Goal: Transaction & Acquisition: Download file/media

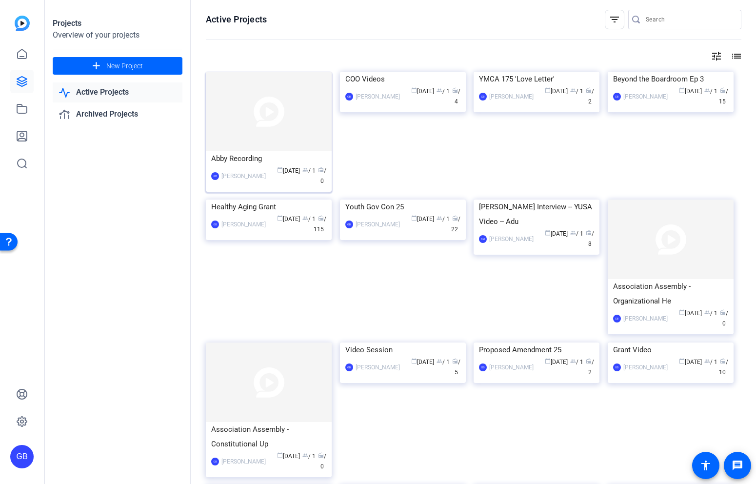
click at [270, 139] on img at bounding box center [269, 112] width 126 height 80
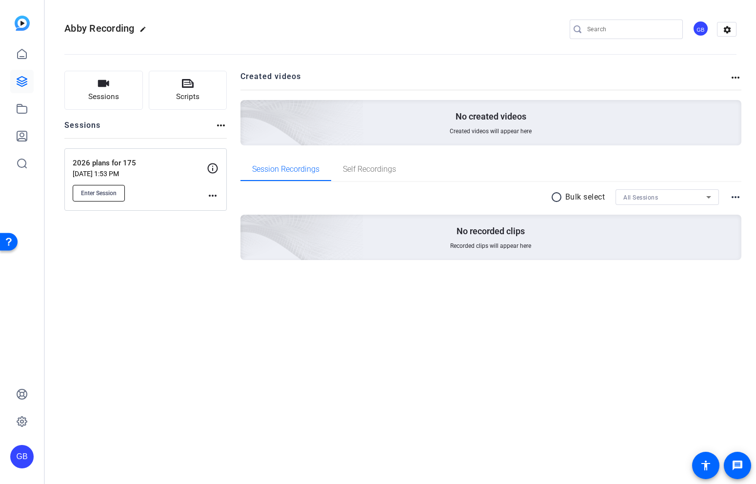
click at [106, 196] on span "Enter Session" at bounding box center [99, 193] width 36 height 8
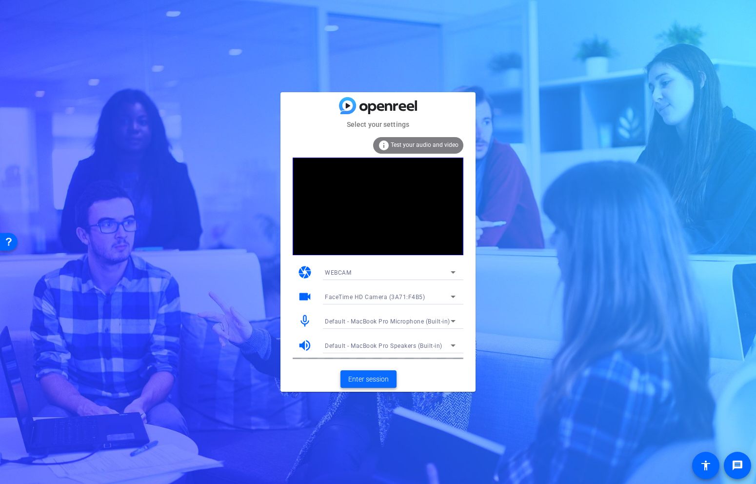
click at [380, 381] on span "Enter session" at bounding box center [368, 379] width 41 height 10
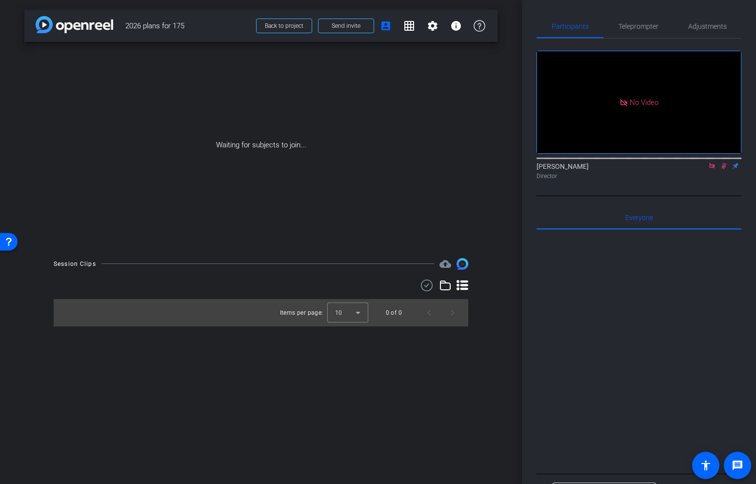
click at [714, 170] on mat-icon at bounding box center [713, 166] width 12 height 9
click at [703, 168] on icon at bounding box center [700, 165] width 7 height 5
click at [644, 31] on span "Teleprompter" at bounding box center [639, 26] width 40 height 23
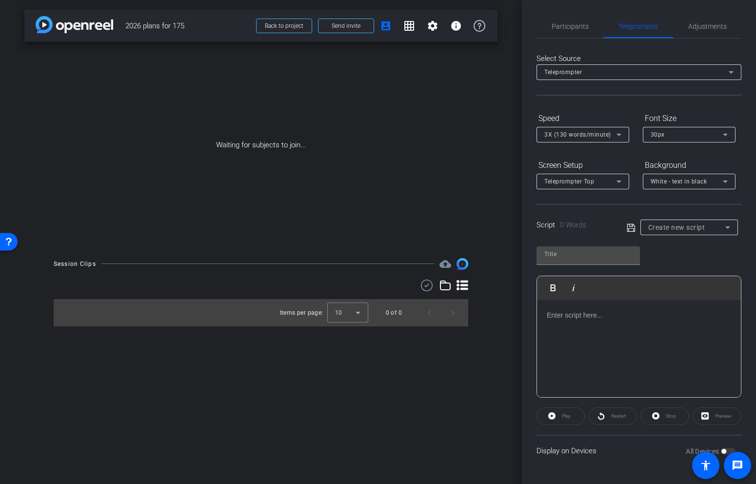
click at [655, 224] on span "Create new script" at bounding box center [677, 228] width 57 height 8
click at [666, 261] on span "2026 ideas for 175" at bounding box center [676, 263] width 55 height 12
type input "2026 ideas for 175"
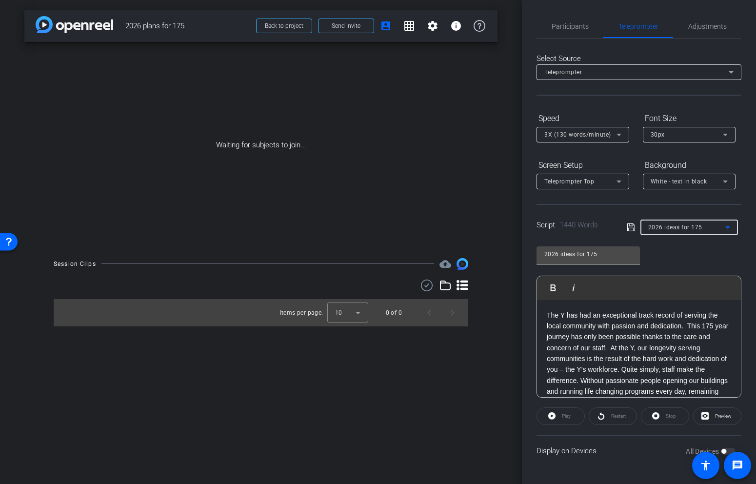
click at [682, 261] on div "2026 ideas for 175 Play Play from this location Play Selected Play and display …" at bounding box center [639, 318] width 205 height 159
click at [724, 448] on div "All Devices" at bounding box center [711, 452] width 50 height 10
click at [575, 24] on span "Participants" at bounding box center [570, 26] width 37 height 7
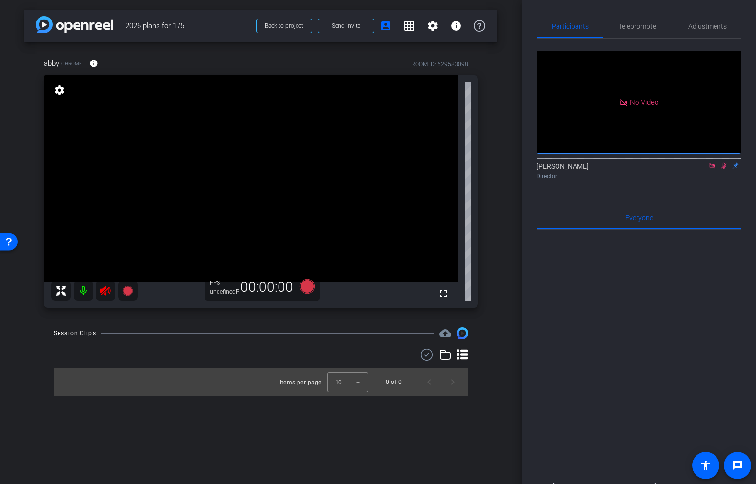
click at [713, 168] on icon at bounding box center [713, 166] width 8 height 7
click at [710, 169] on icon at bounding box center [713, 166] width 8 height 7
click at [642, 28] on span "Teleprompter" at bounding box center [639, 26] width 40 height 7
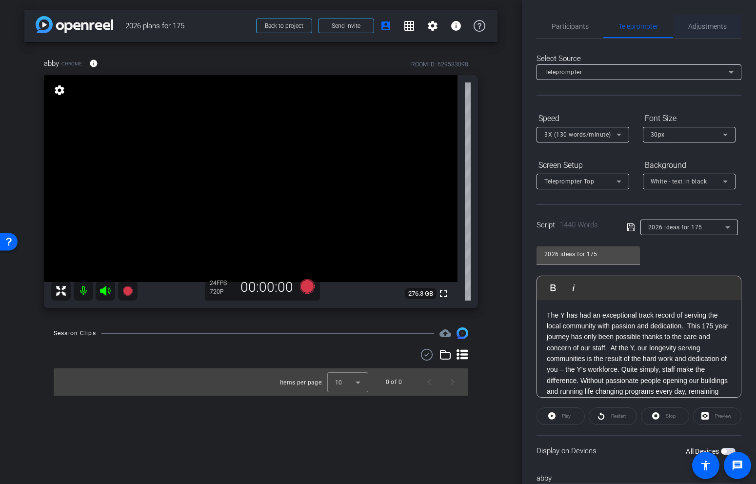
click at [693, 26] on span "Adjustments" at bounding box center [708, 26] width 39 height 7
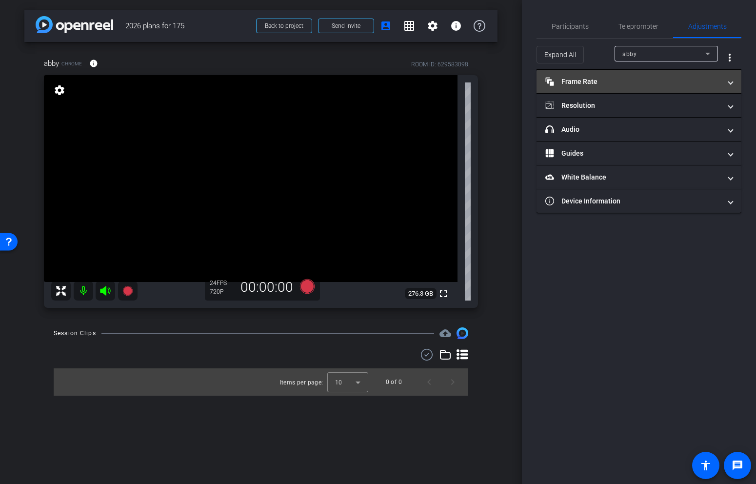
click at [666, 82] on mat-panel-title "Frame Rate Frame Rate" at bounding box center [634, 82] width 176 height 10
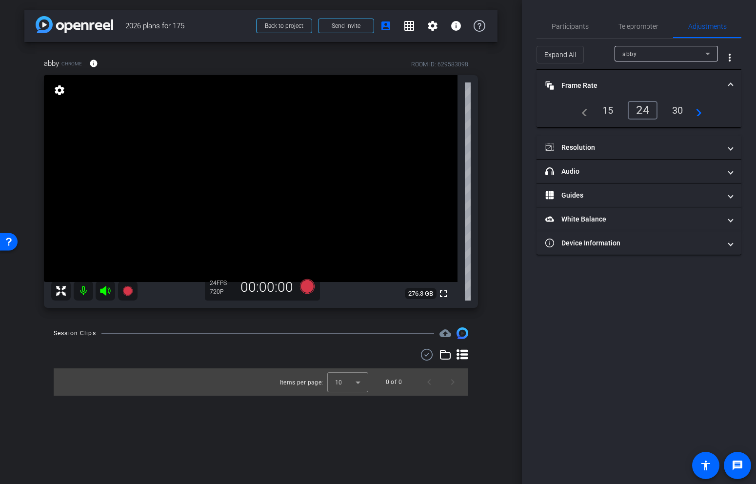
click at [672, 105] on div "30" at bounding box center [678, 110] width 26 height 17
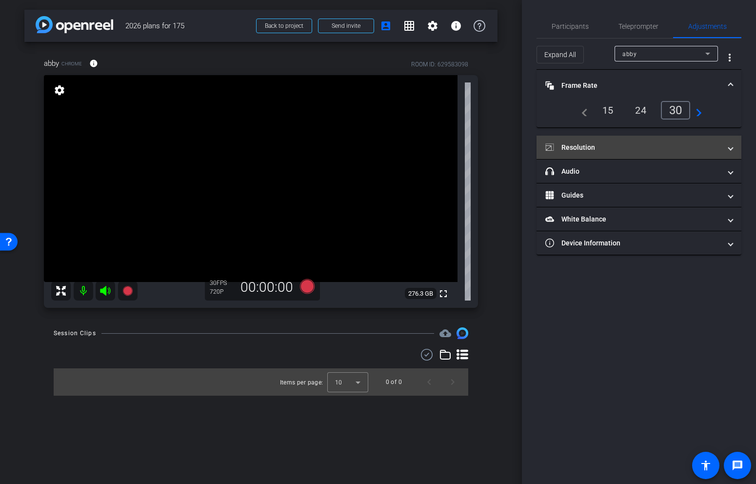
click at [625, 147] on mat-panel-title "Resolution" at bounding box center [634, 148] width 176 height 10
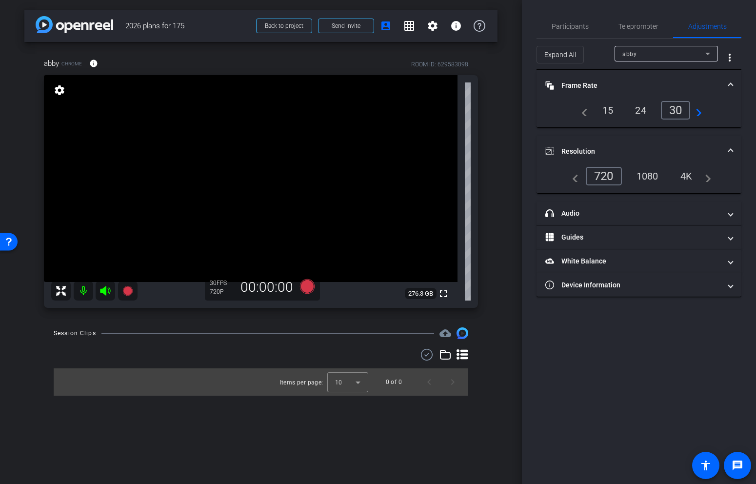
click at [653, 177] on div "1080" at bounding box center [648, 176] width 37 height 17
click at [697, 28] on span "Adjustments" at bounding box center [708, 26] width 39 height 7
click at [689, 178] on div "4K" at bounding box center [687, 176] width 27 height 17
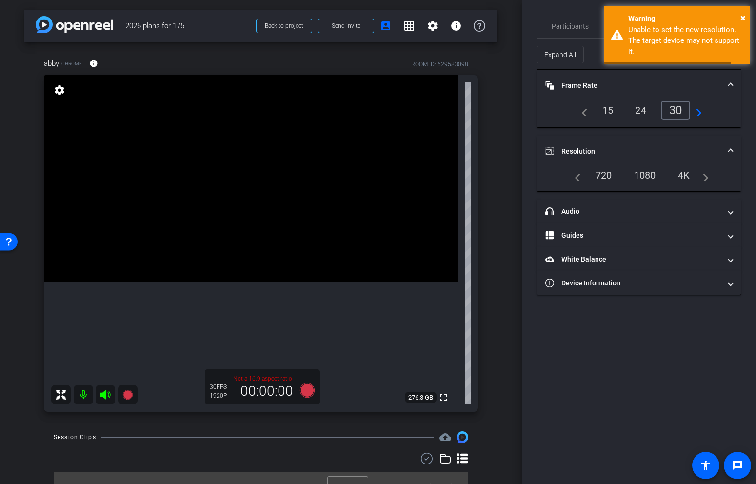
click at [647, 178] on div "1080" at bounding box center [645, 175] width 37 height 17
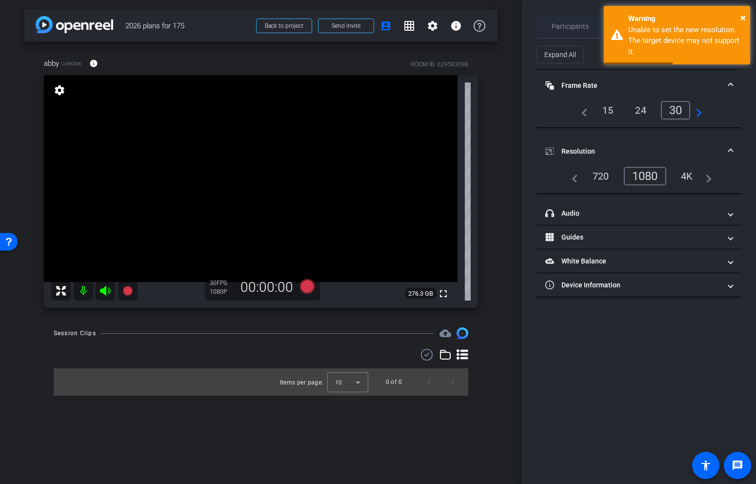
click at [571, 23] on span "Participants" at bounding box center [570, 26] width 37 height 7
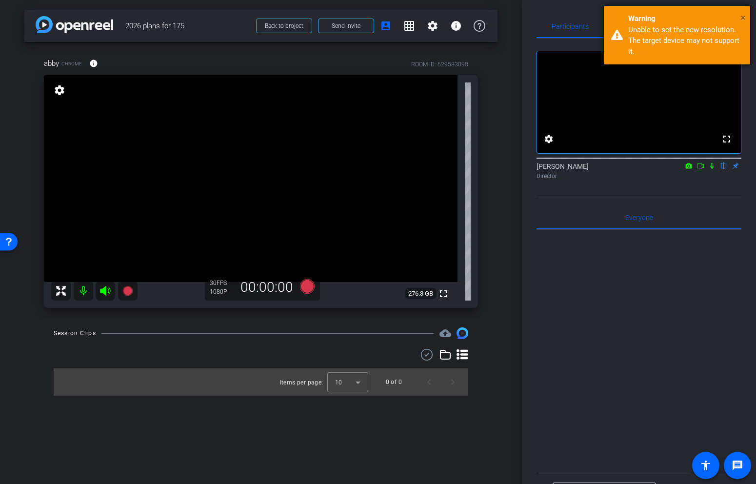
click at [741, 19] on span "×" at bounding box center [743, 18] width 5 height 12
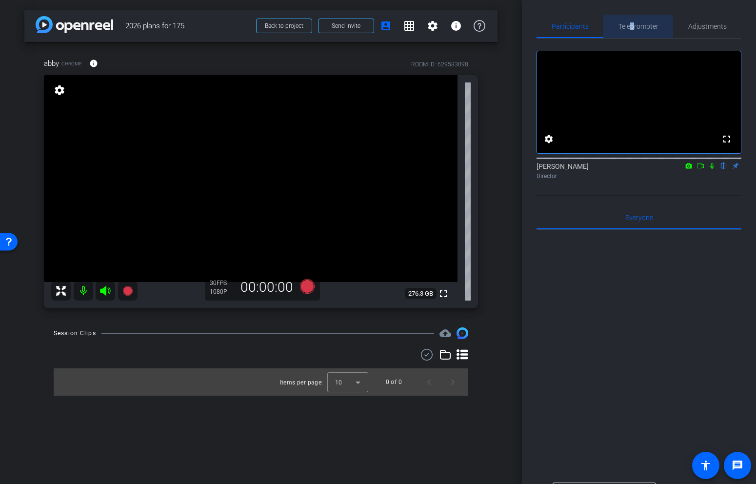
click at [632, 25] on span "Teleprompter" at bounding box center [639, 26] width 40 height 7
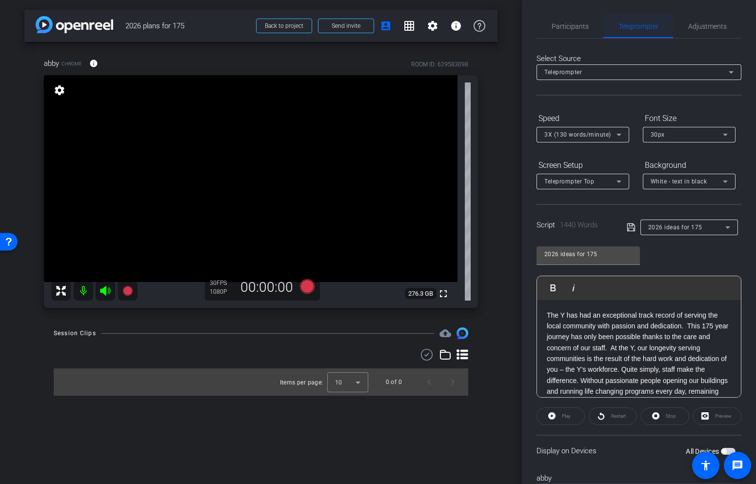
click at [625, 25] on span "Teleprompter" at bounding box center [639, 26] width 40 height 7
click at [631, 25] on span "Teleprompter" at bounding box center [639, 26] width 40 height 7
click at [612, 352] on p "The Y has had an exceptional track record of serving the local community with p…" at bounding box center [639, 370] width 184 height 120
click at [726, 448] on span "button" at bounding box center [728, 451] width 15 height 7
click at [618, 339] on p "The Y has had an exceptional track record of serving the local community with p…" at bounding box center [639, 370] width 184 height 120
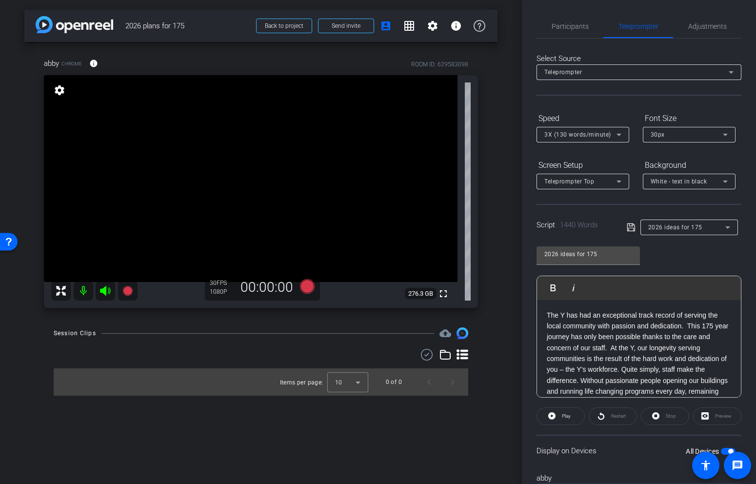
click at [620, 138] on icon at bounding box center [619, 135] width 12 height 12
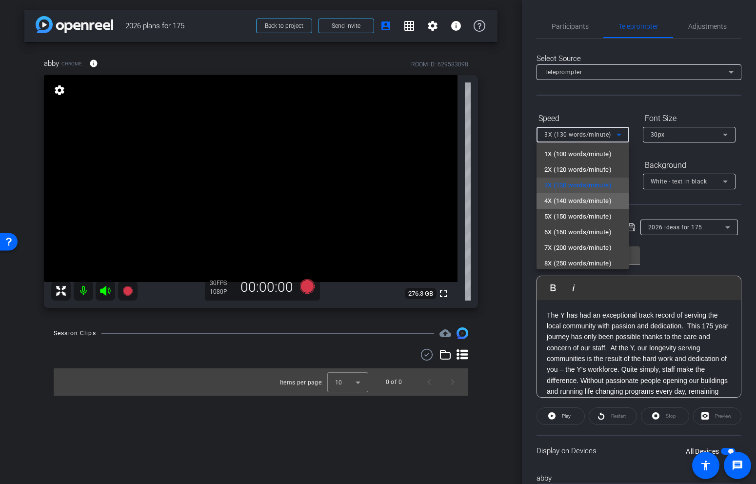
click at [591, 204] on span "4X (140 words/minute)" at bounding box center [578, 201] width 67 height 12
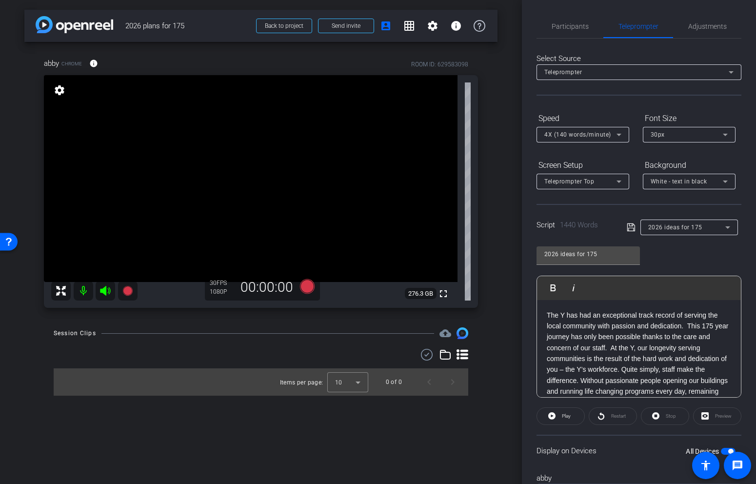
click at [620, 156] on form "Speed 4X (140 words/minute) Font Size 30px Screen Setup Teleprompter Top Backgr…" at bounding box center [639, 149] width 205 height 79
click at [610, 141] on div "4X (140 words/minute)" at bounding box center [583, 135] width 77 height 16
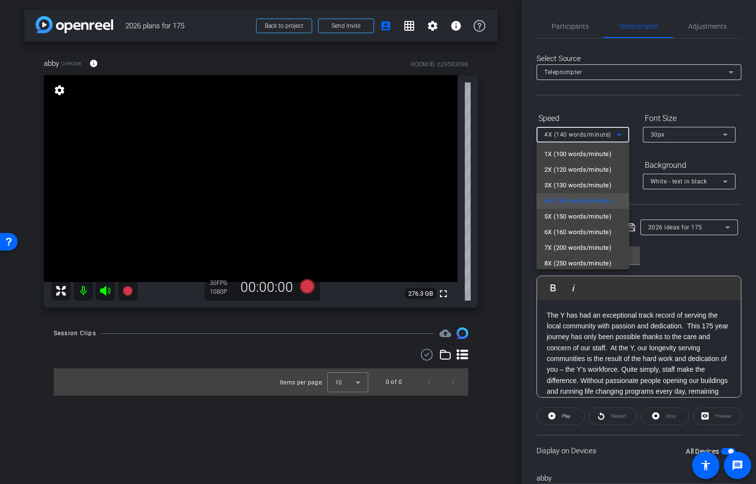
click at [605, 139] on div at bounding box center [378, 242] width 756 height 484
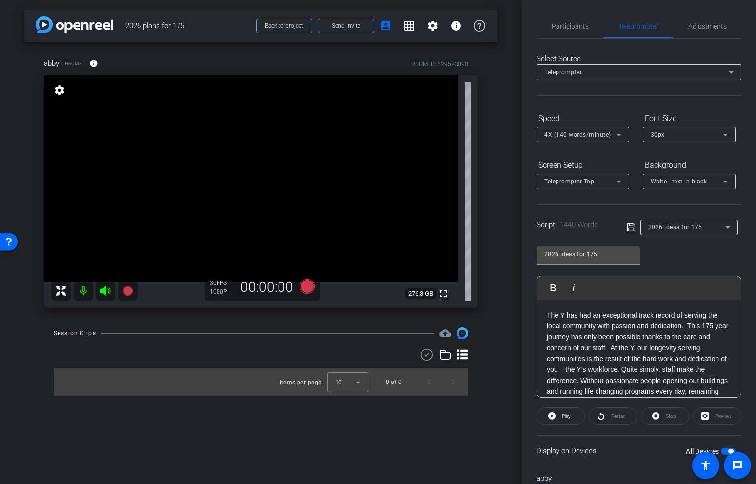
click at [605, 139] on div "4X (140 words/minute)" at bounding box center [581, 134] width 72 height 12
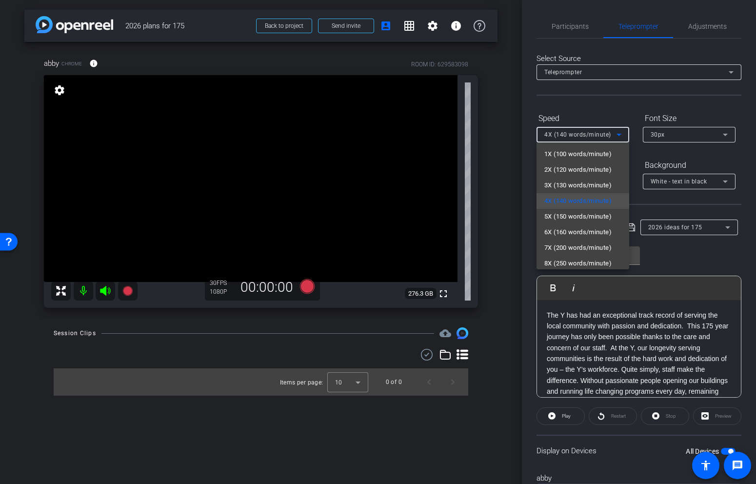
click at [640, 151] on div at bounding box center [378, 242] width 756 height 484
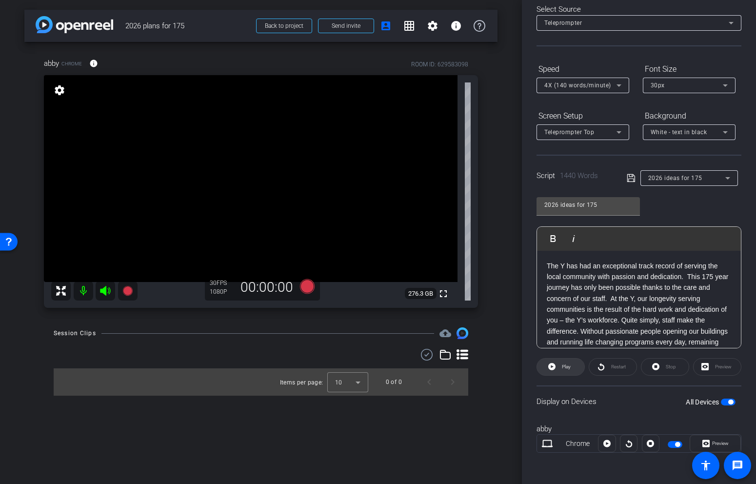
click at [558, 369] on span at bounding box center [560, 366] width 47 height 23
click at [309, 289] on icon at bounding box center [307, 286] width 15 height 15
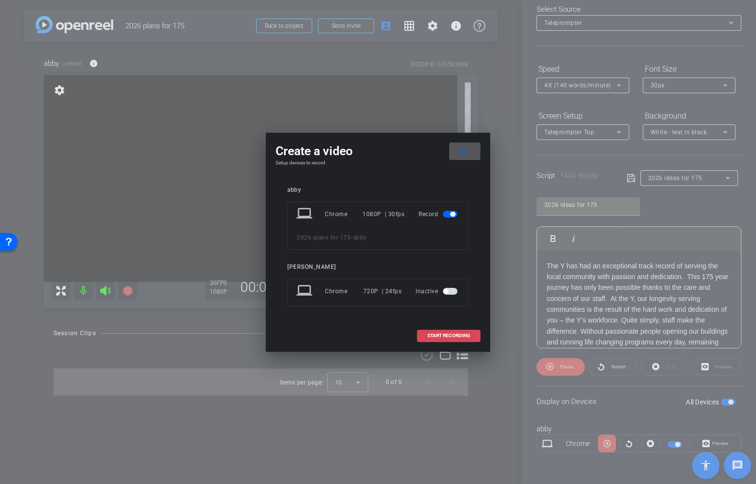
click at [439, 337] on span "START RECORDING" at bounding box center [449, 335] width 43 height 5
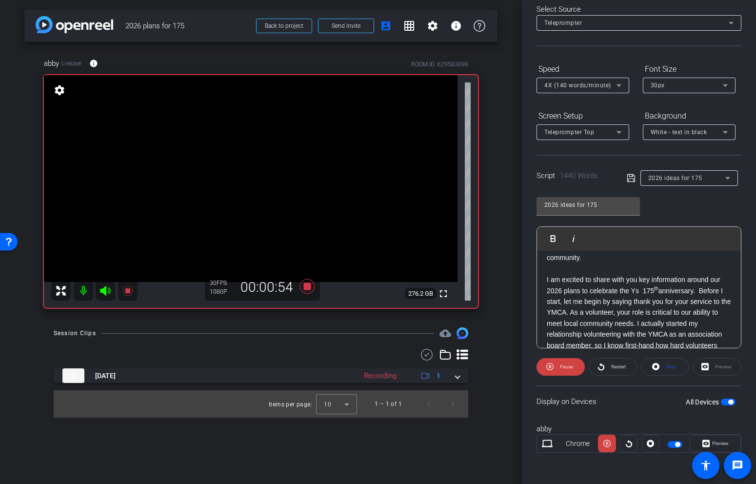
scroll to position [114, 0]
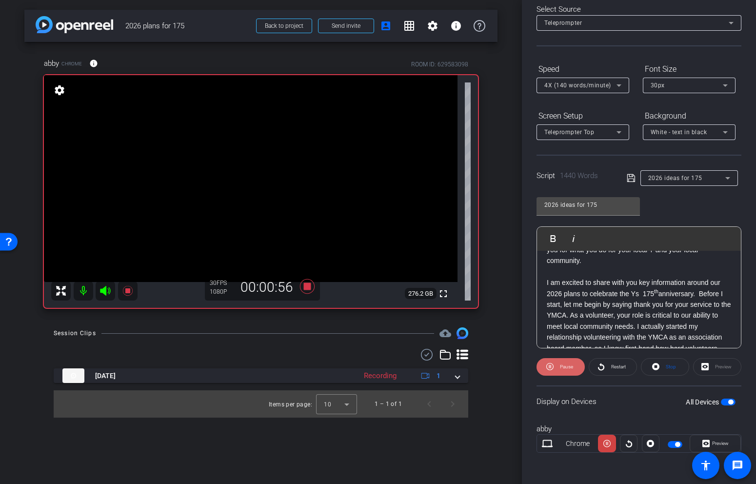
click at [563, 368] on span "Pause" at bounding box center [566, 366] width 13 height 5
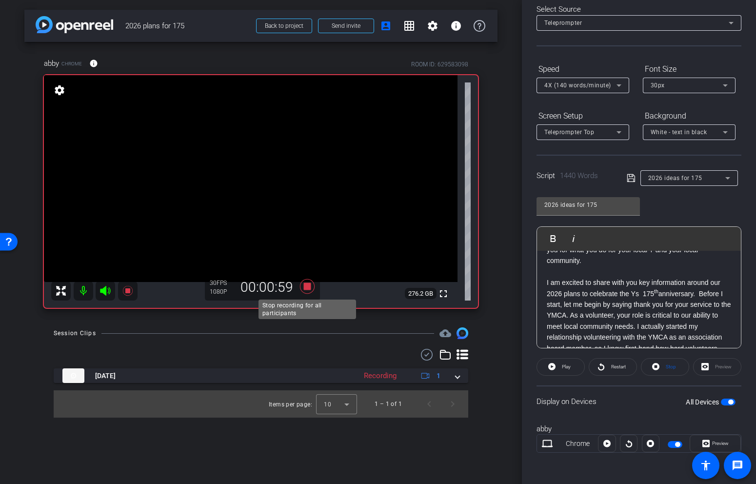
click at [307, 283] on icon at bounding box center [307, 286] width 15 height 15
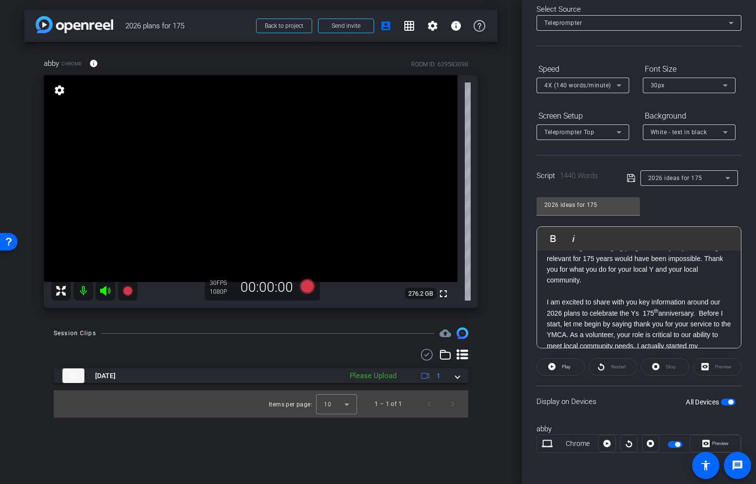
scroll to position [99, 0]
click at [597, 283] on p at bounding box center [639, 287] width 184 height 11
click at [597, 275] on p "The Y has had an exceptional track record of serving the local community with p…" at bounding box center [639, 222] width 184 height 120
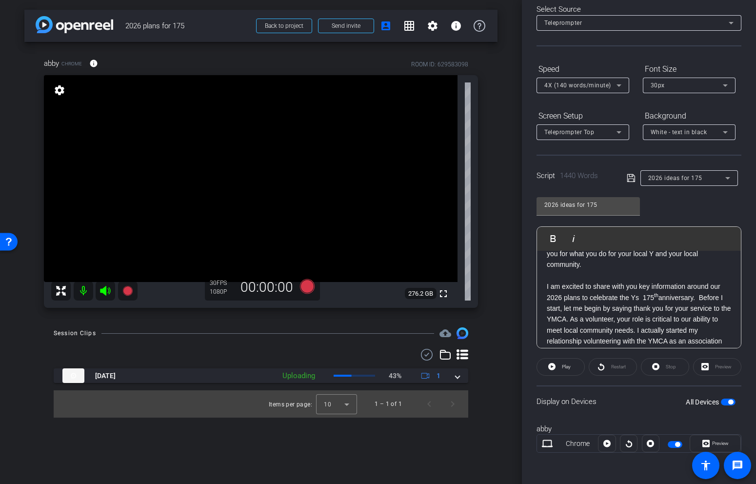
scroll to position [115, 0]
click at [597, 264] on p "The Y has had an exceptional track record of serving the local community with p…" at bounding box center [639, 205] width 184 height 120
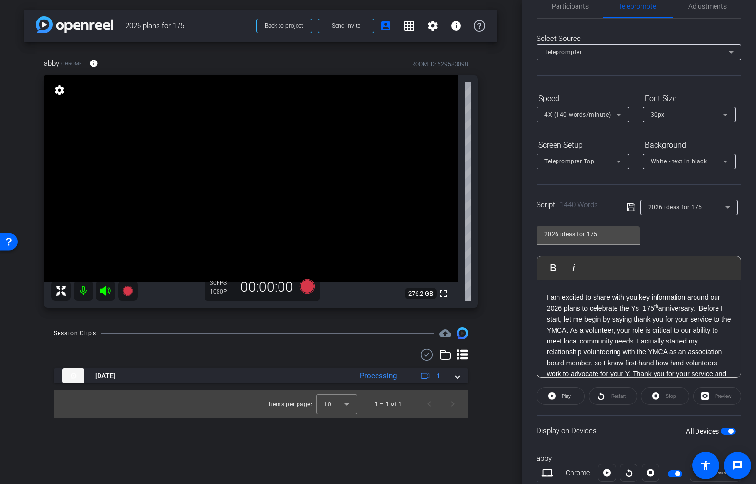
scroll to position [150, 0]
click at [677, 291] on p at bounding box center [639, 287] width 184 height 11
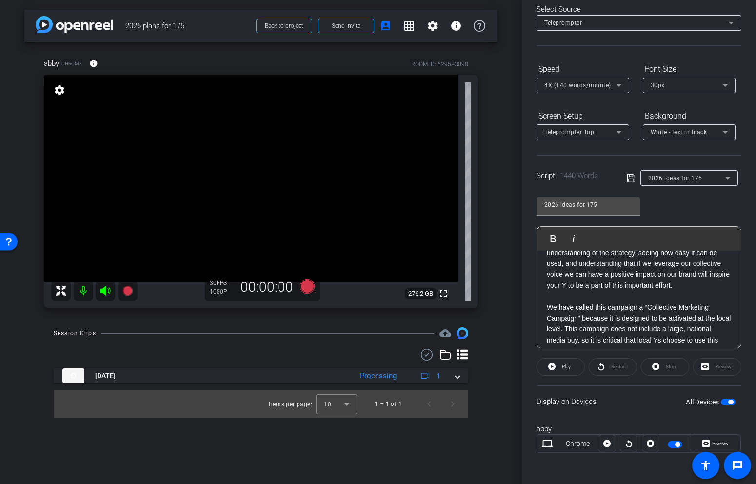
scroll to position [1736, 0]
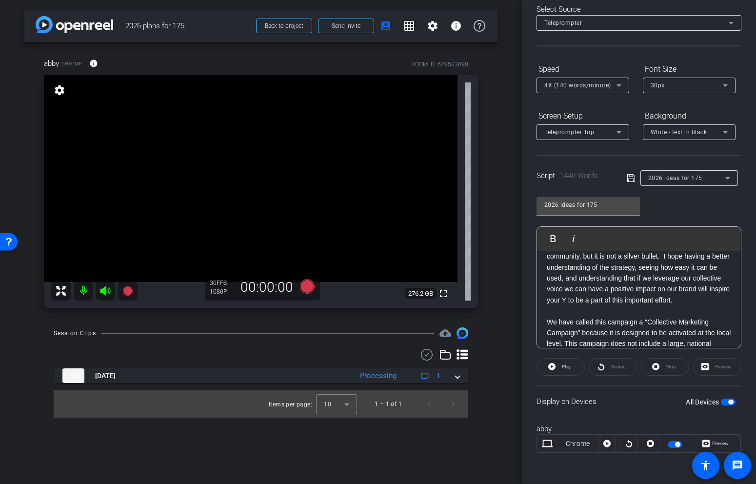
click at [711, 283] on p "An ad campaign is one component in a larger plan to celebrate the almost two ce…" at bounding box center [639, 267] width 184 height 77
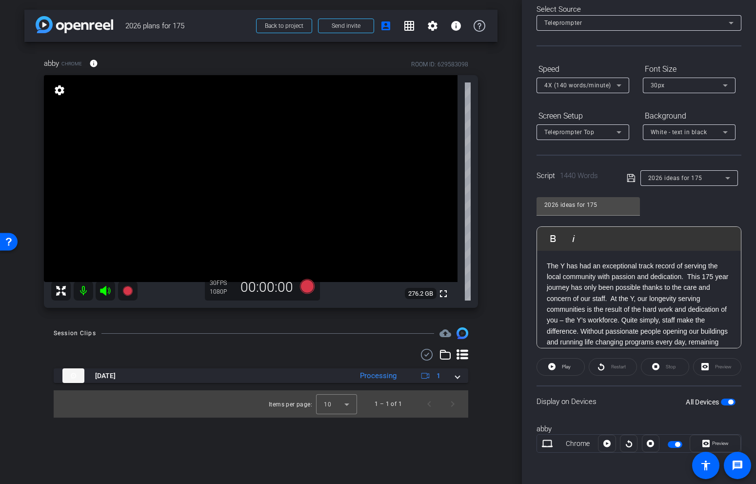
scroll to position [0, 0]
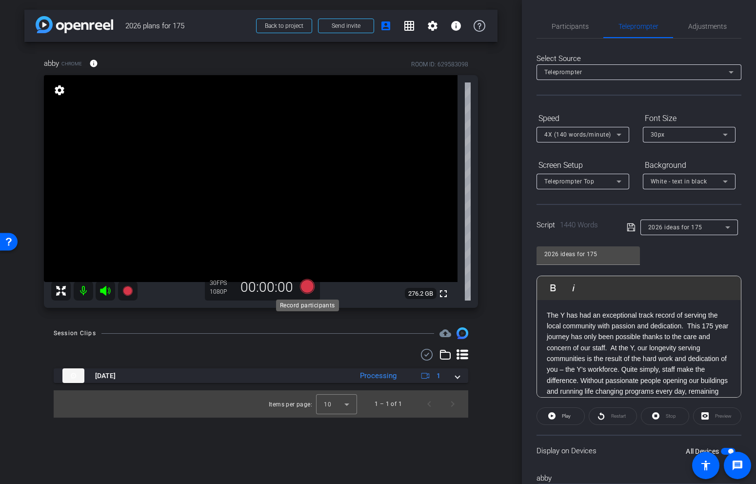
click at [310, 287] on icon at bounding box center [307, 286] width 15 height 15
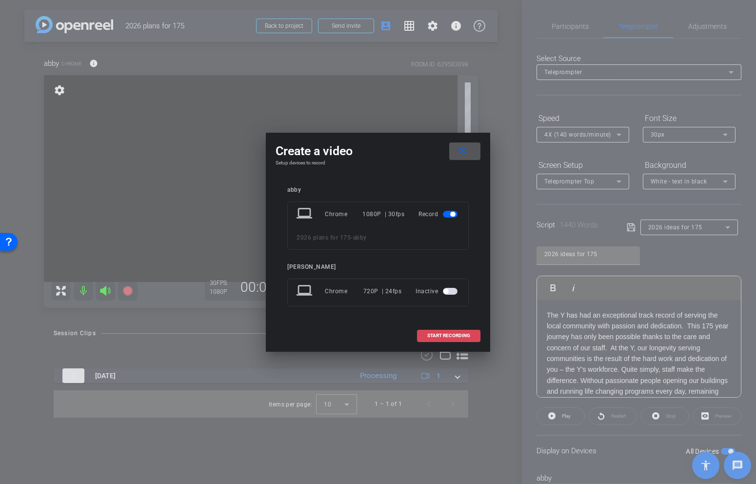
click at [446, 334] on span "START RECORDING" at bounding box center [449, 335] width 43 height 5
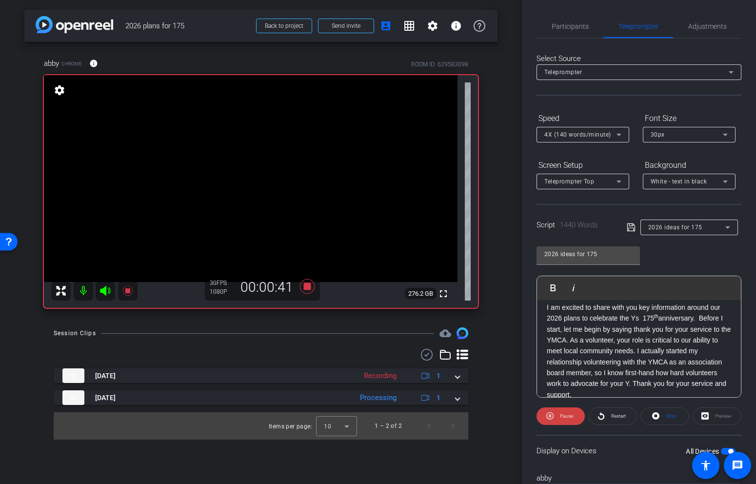
scroll to position [180, 0]
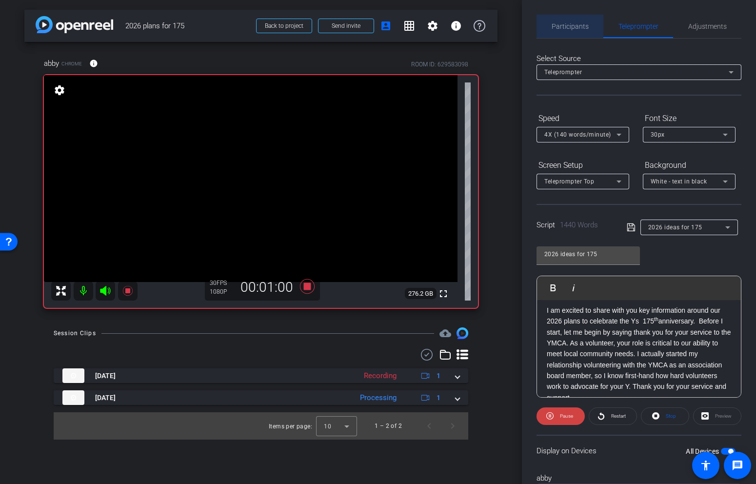
click at [579, 23] on span "Participants" at bounding box center [570, 26] width 37 height 7
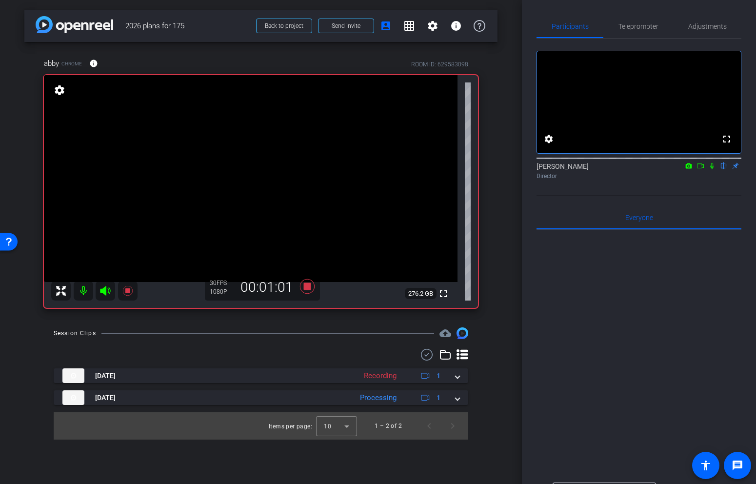
click at [715, 169] on icon at bounding box center [713, 166] width 8 height 7
click at [654, 31] on span "Teleprompter" at bounding box center [639, 26] width 40 height 23
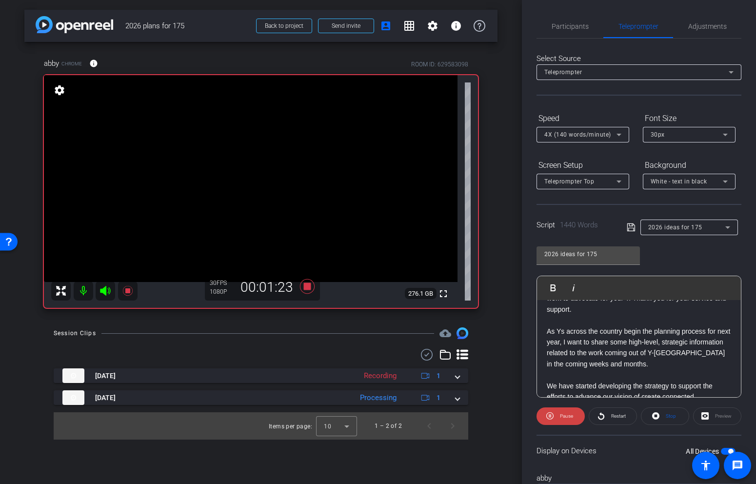
scroll to position [267, 0]
click at [560, 415] on span "Pause" at bounding box center [566, 415] width 13 height 5
click at [310, 286] on icon at bounding box center [307, 286] width 15 height 15
click at [576, 31] on span "Participants" at bounding box center [570, 26] width 37 height 23
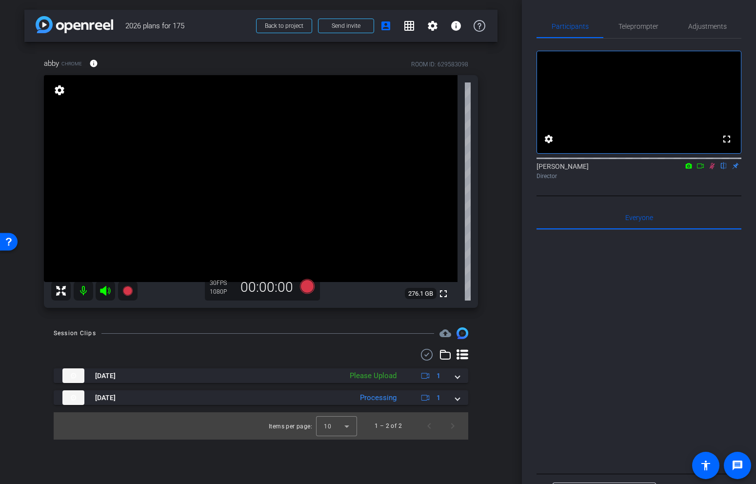
click at [713, 169] on icon at bounding box center [712, 166] width 5 height 6
click at [645, 36] on span "Teleprompter" at bounding box center [639, 26] width 40 height 23
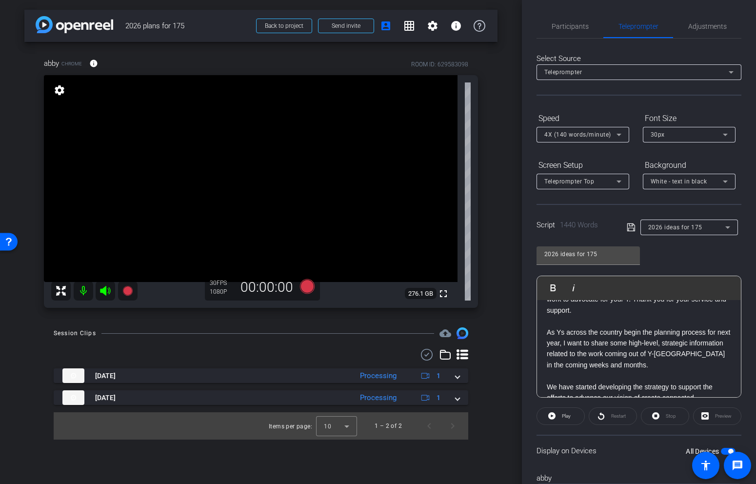
click at [693, 257] on div "2026 ideas for 175 Play Play from this location Play Selected Play and display …" at bounding box center [639, 318] width 205 height 159
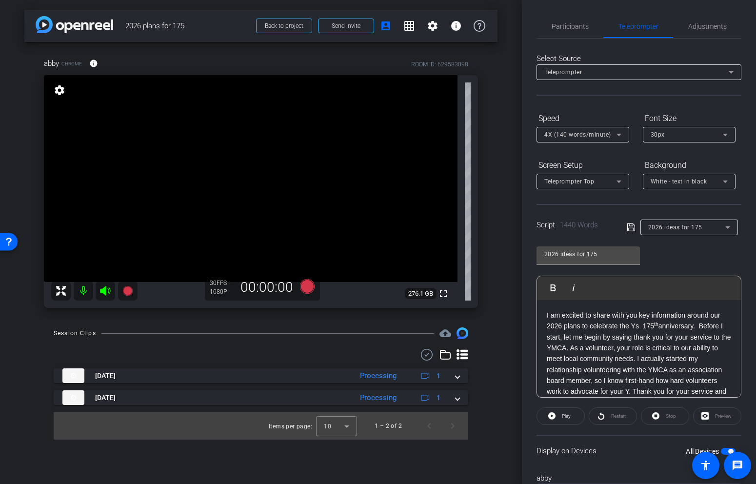
scroll to position [0, 0]
click at [306, 286] on icon at bounding box center [307, 286] width 15 height 15
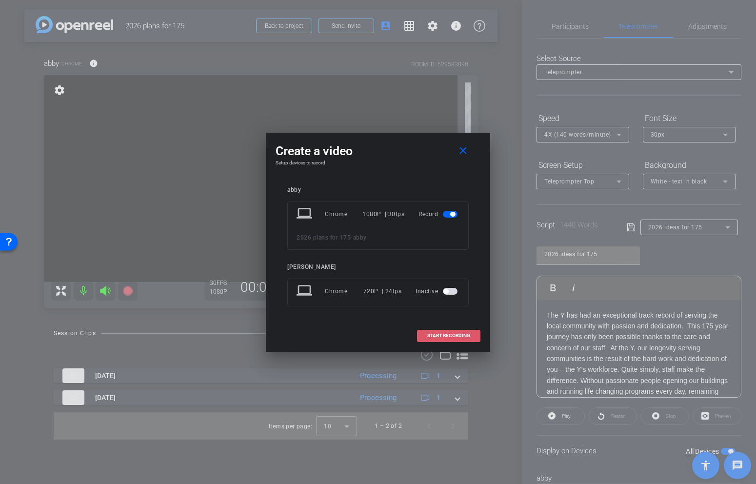
click at [449, 339] on span at bounding box center [449, 335] width 62 height 23
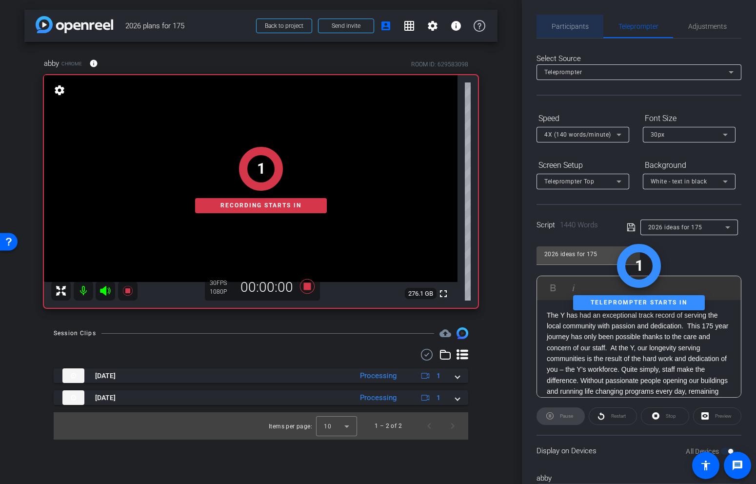
click at [558, 25] on span "Participants" at bounding box center [570, 26] width 37 height 7
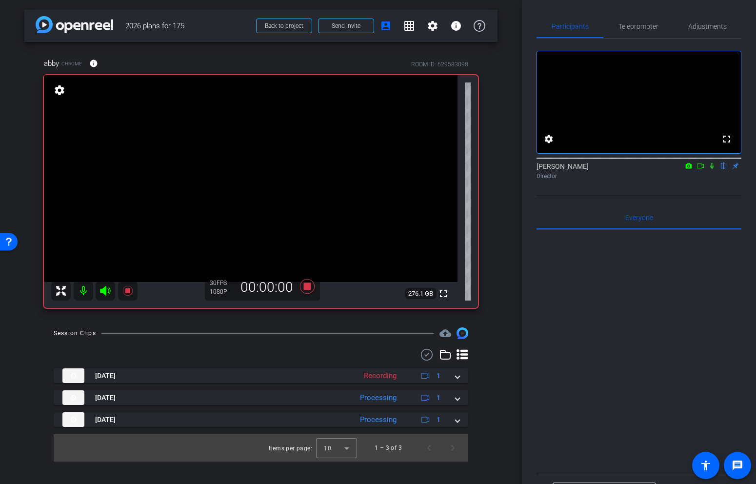
click at [714, 169] on icon at bounding box center [713, 166] width 8 height 7
click at [641, 23] on span "Teleprompter" at bounding box center [639, 26] width 40 height 7
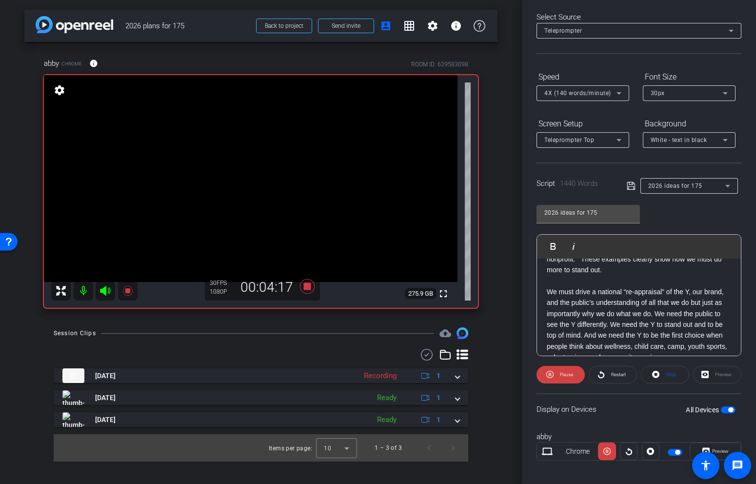
scroll to position [855, 0]
click at [557, 380] on span at bounding box center [561, 374] width 48 height 23
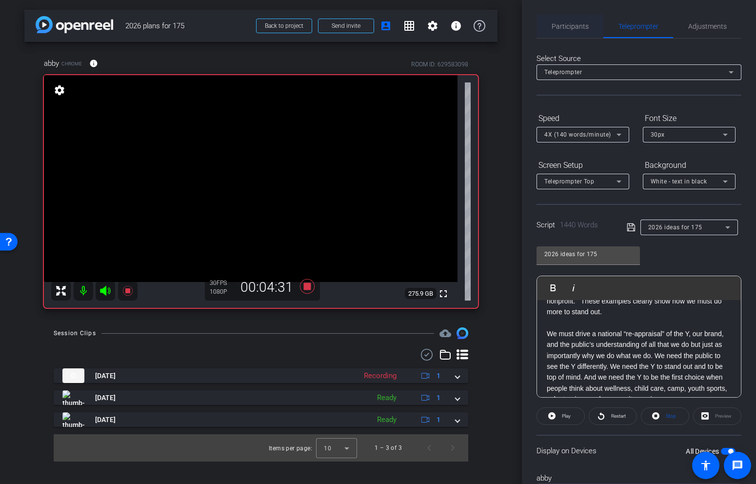
click at [592, 33] on div "Participants" at bounding box center [570, 26] width 67 height 23
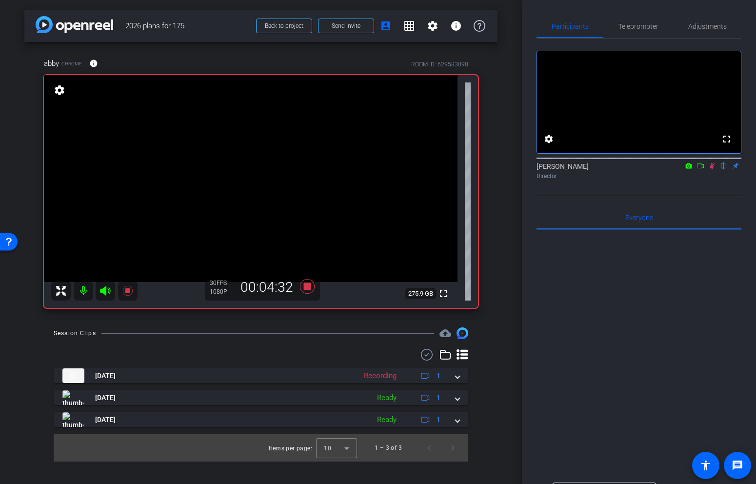
click at [711, 169] on icon at bounding box center [713, 166] width 8 height 7
click at [651, 19] on span "Teleprompter" at bounding box center [639, 26] width 40 height 23
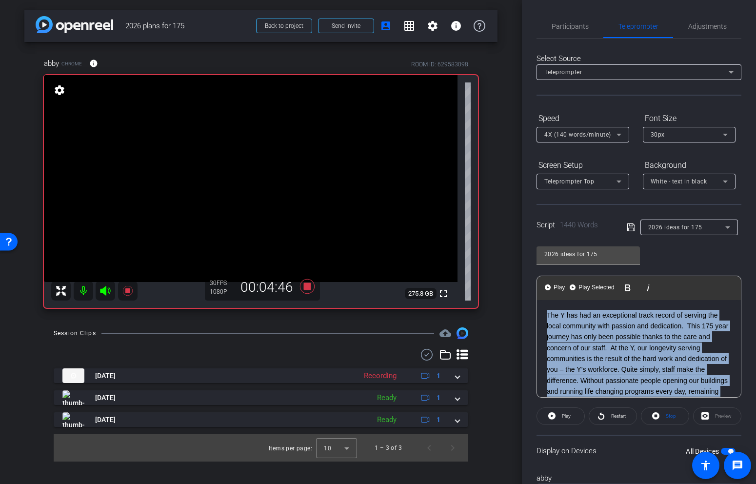
drag, startPoint x: 612, startPoint y: 339, endPoint x: 518, endPoint y: 280, distance: 111.2
click at [518, 280] on div "arrow_back 2026 plans for 175 Back to project Send invite account_box grid_on s…" at bounding box center [378, 242] width 756 height 484
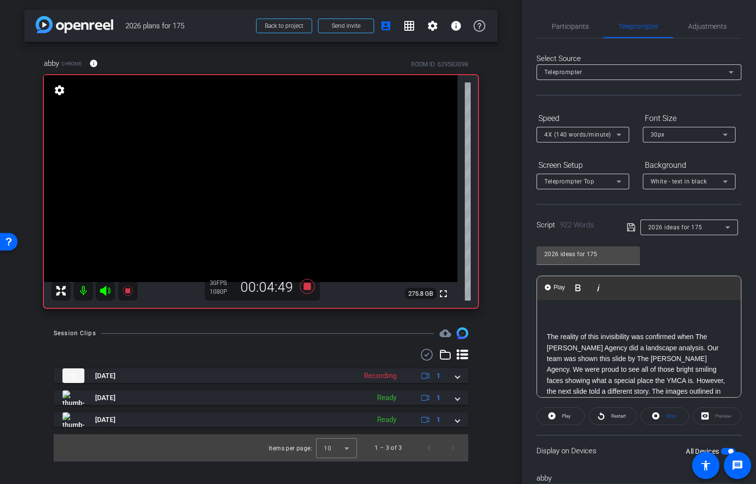
click at [581, 322] on p at bounding box center [639, 326] width 184 height 11
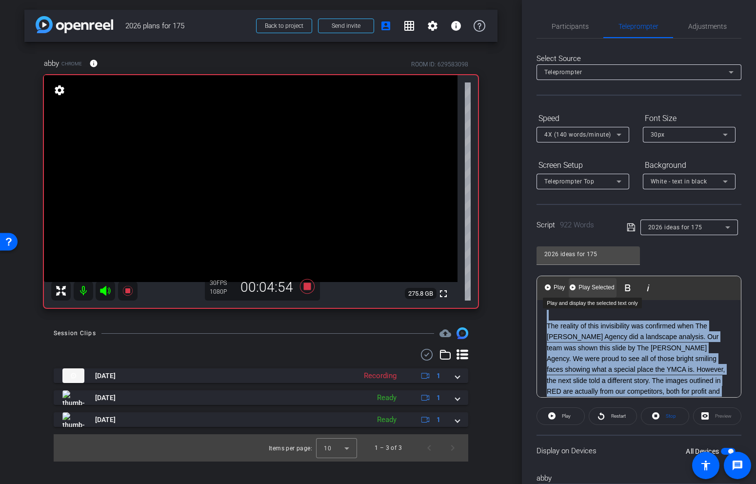
drag, startPoint x: 680, startPoint y: 345, endPoint x: 575, endPoint y: 289, distance: 119.0
click at [574, 289] on div "Play Play from this location Play Selected Play and display the selected text o…" at bounding box center [639, 337] width 205 height 122
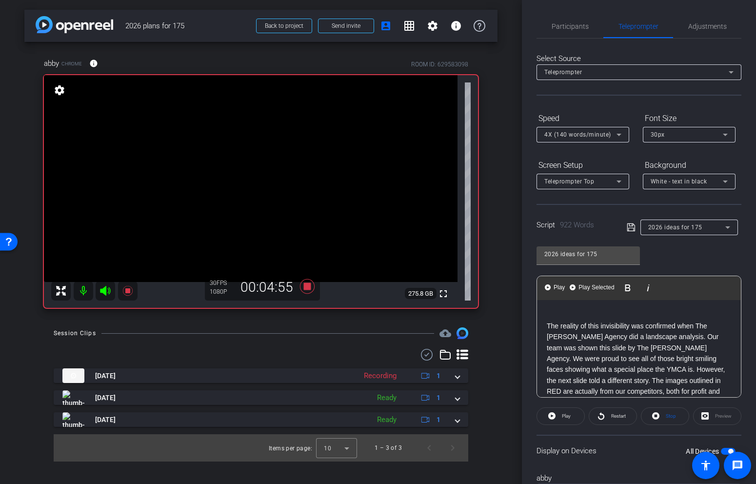
click at [578, 311] on p at bounding box center [639, 315] width 184 height 11
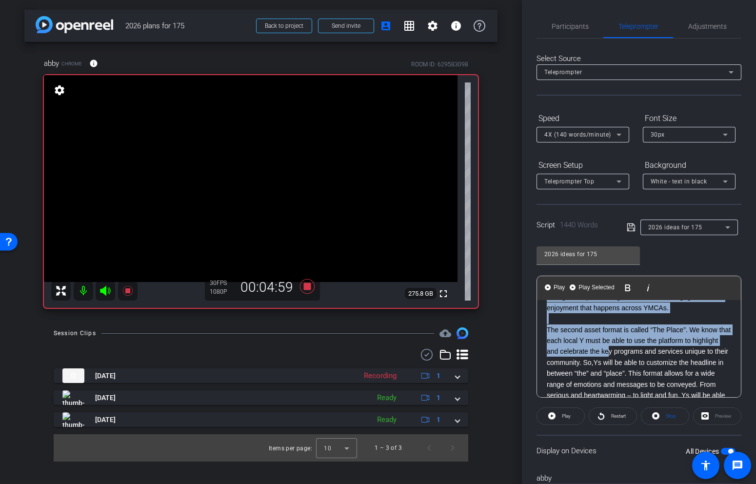
drag, startPoint x: 547, startPoint y: 313, endPoint x: 638, endPoint y: 332, distance: 93.1
click at [638, 332] on div "The Y has had an exceptional track record of serving the local community with p…" at bounding box center [639, 78] width 204 height 1997
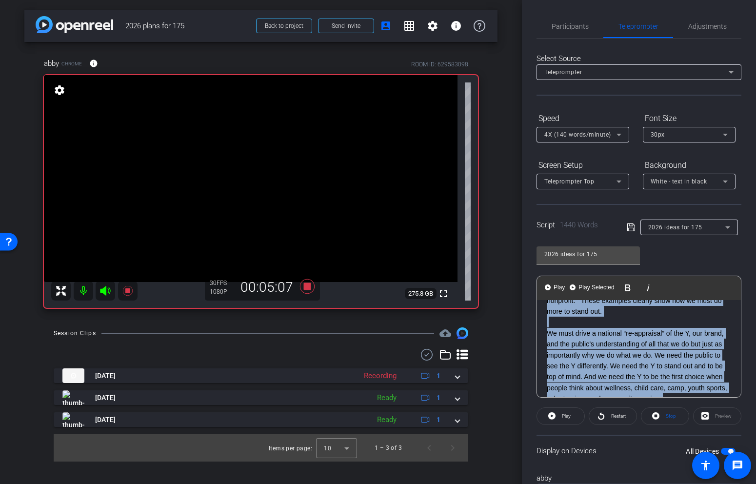
scroll to position [860, 0]
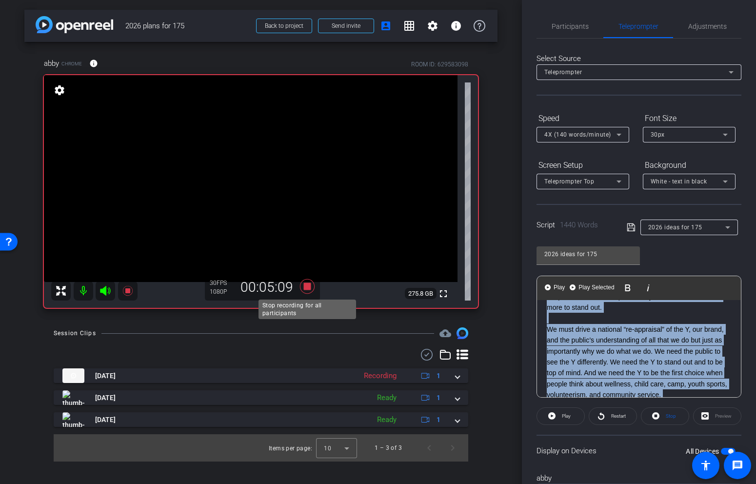
click at [306, 288] on icon at bounding box center [307, 286] width 15 height 15
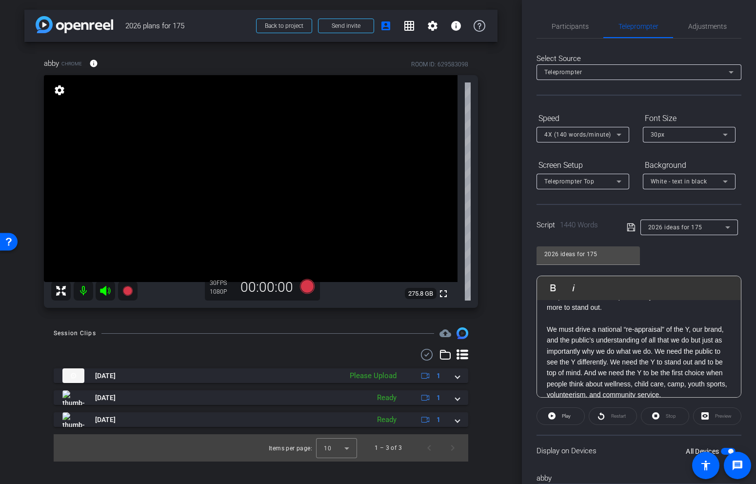
click at [665, 369] on p "We must drive a national “re-appraisal” of the Y, our brand, and the public’s u…" at bounding box center [639, 362] width 184 height 77
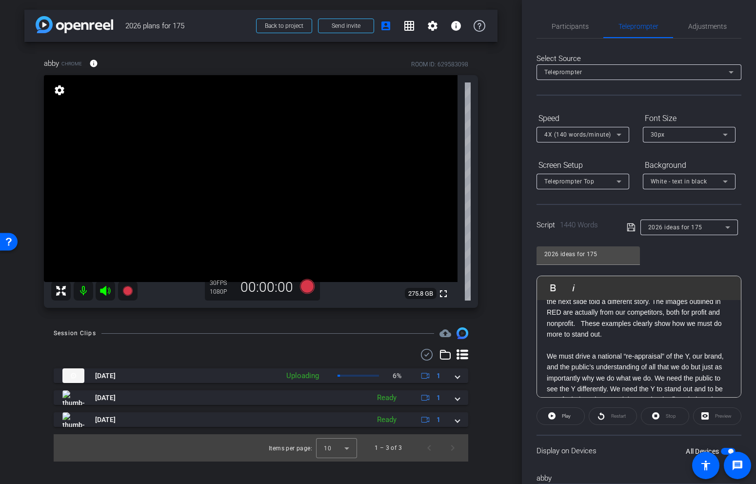
scroll to position [825, 0]
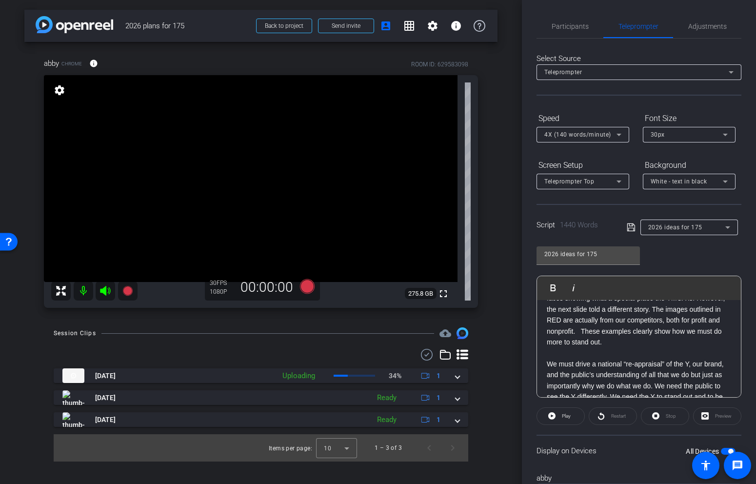
click at [672, 324] on p "The reality of this invisibility was confirmed when The [PERSON_NAME] Agency di…" at bounding box center [639, 298] width 184 height 99
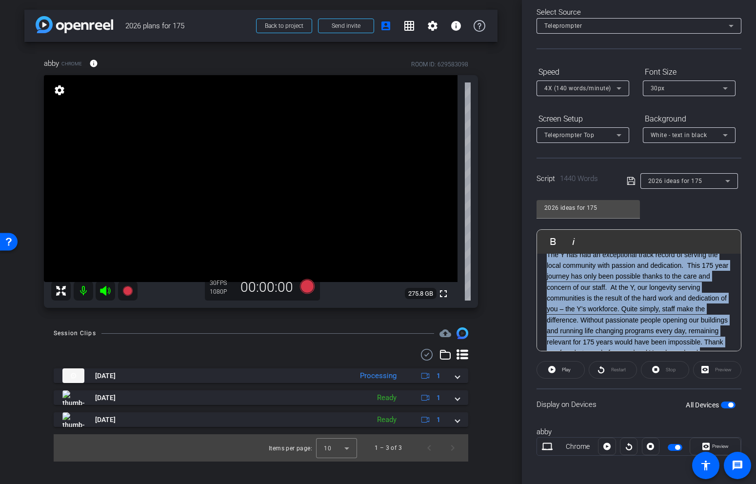
scroll to position [0, 0]
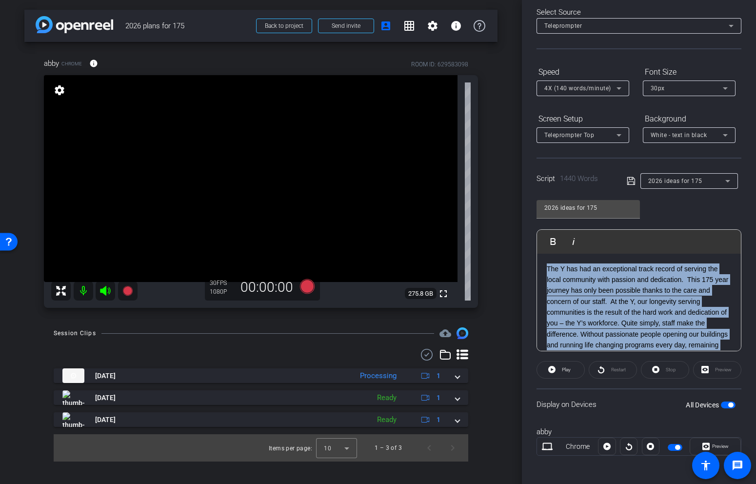
drag, startPoint x: 672, startPoint y: 321, endPoint x: 520, endPoint y: 218, distance: 184.1
click at [520, 218] on div "arrow_back 2026 plans for 175 Back to project Send invite account_box grid_on s…" at bounding box center [378, 242] width 756 height 484
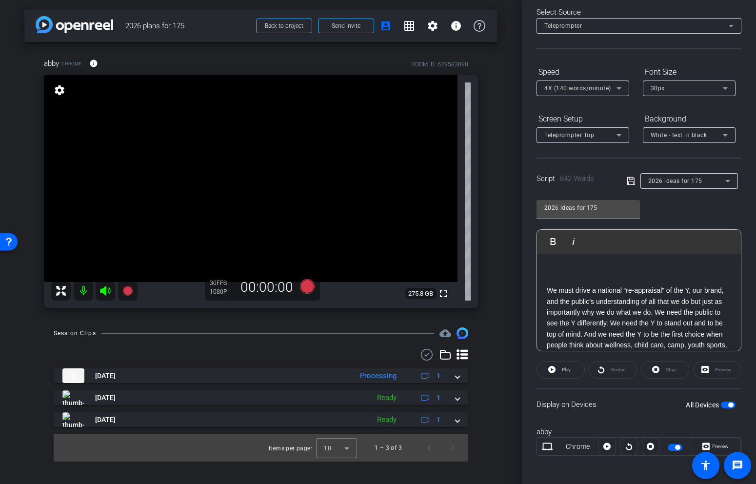
click at [555, 284] on p at bounding box center [639, 279] width 184 height 11
click at [630, 180] on icon at bounding box center [631, 181] width 8 height 8
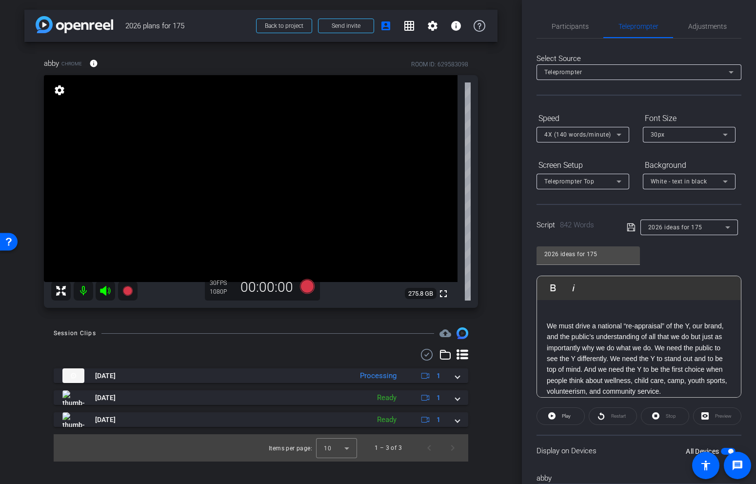
click at [548, 330] on p "We must drive a national “re-appraisal” of the Y, our brand, and the public’s u…" at bounding box center [639, 359] width 184 height 77
click at [556, 310] on p at bounding box center [639, 315] width 184 height 11
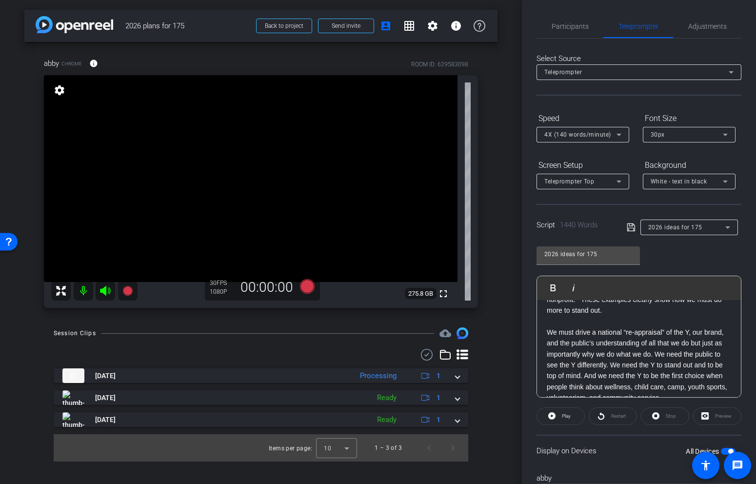
scroll to position [856, 0]
click at [610, 327] on p "We must drive a national “re-appraisal” of the Y, our brand, and the public’s u…" at bounding box center [639, 365] width 184 height 77
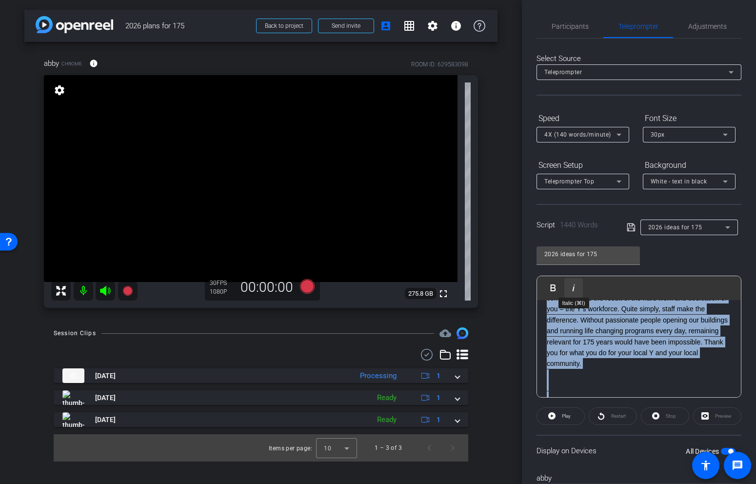
scroll to position [0, 0]
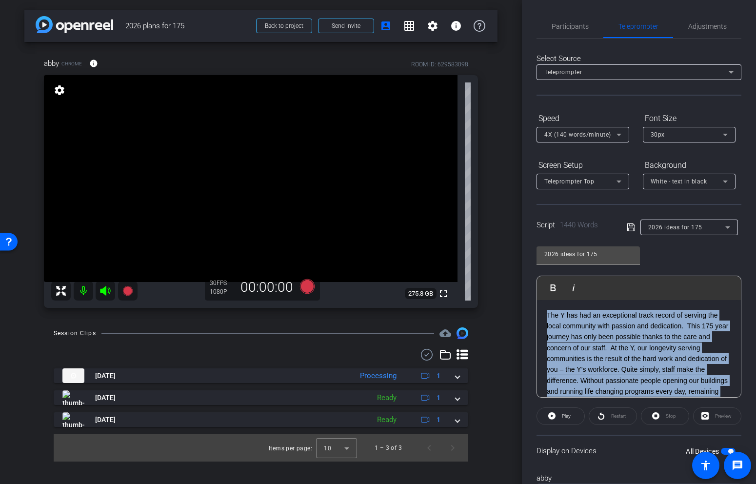
drag, startPoint x: 611, startPoint y: 316, endPoint x: 534, endPoint y: 274, distance: 88.0
click at [534, 274] on div "Participants Teleprompter Adjustments settings [PERSON_NAME] flip Director Ever…" at bounding box center [639, 242] width 234 height 484
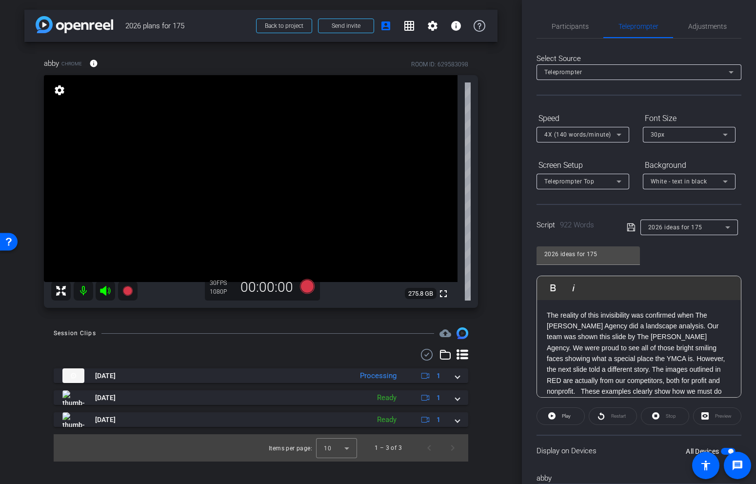
click at [630, 224] on icon at bounding box center [631, 228] width 9 height 12
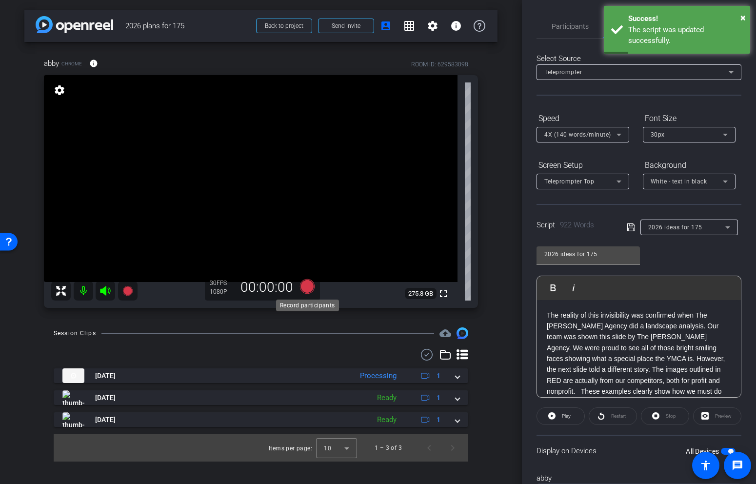
click at [309, 288] on icon at bounding box center [307, 286] width 15 height 15
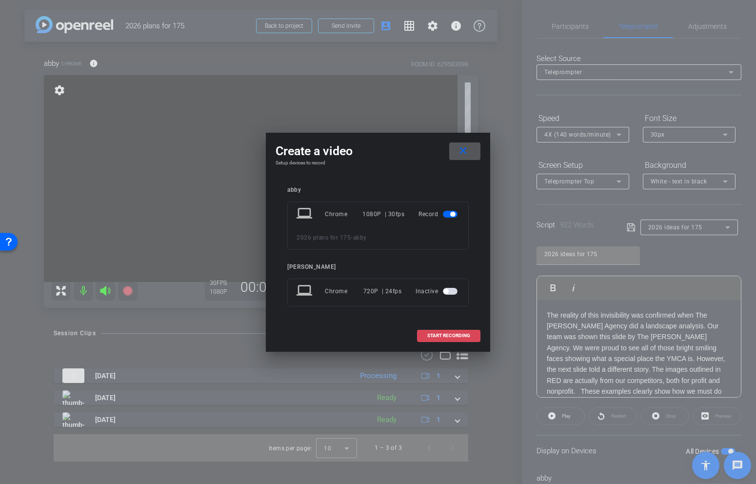
click at [455, 339] on span at bounding box center [449, 335] width 62 height 23
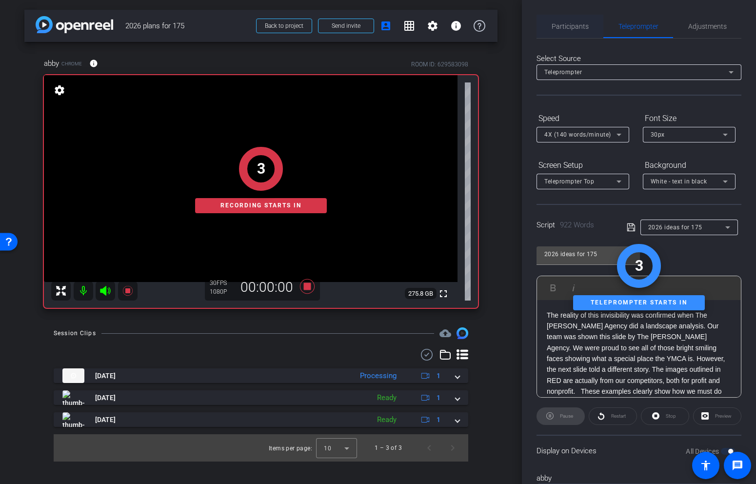
click at [580, 29] on span "Participants" at bounding box center [570, 26] width 37 height 7
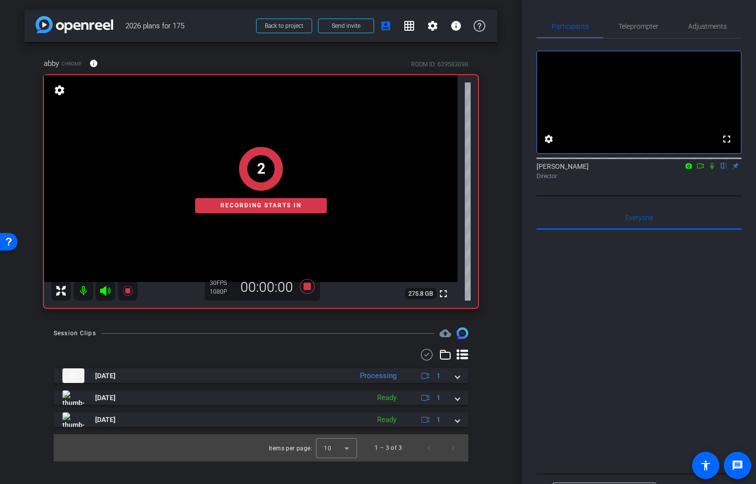
click at [713, 169] on icon at bounding box center [713, 166] width 4 height 6
click at [646, 28] on span "Teleprompter" at bounding box center [639, 26] width 40 height 7
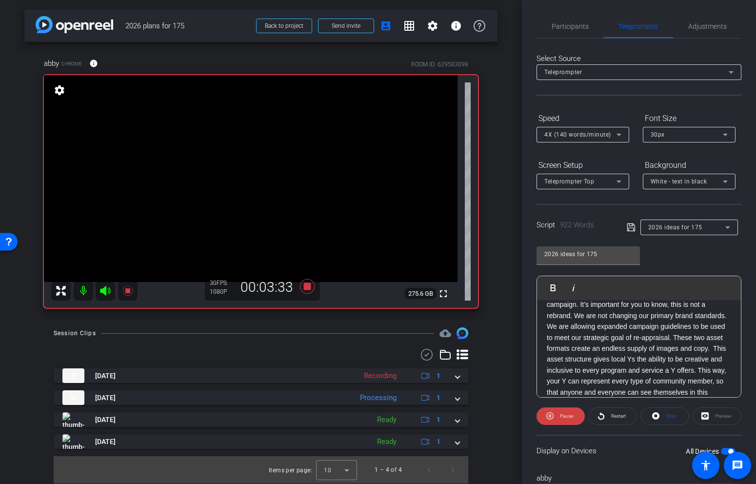
scroll to position [633, 0]
click at [647, 384] on p "We believe these changes will make people pause and take note of the images and…" at bounding box center [639, 332] width 184 height 131
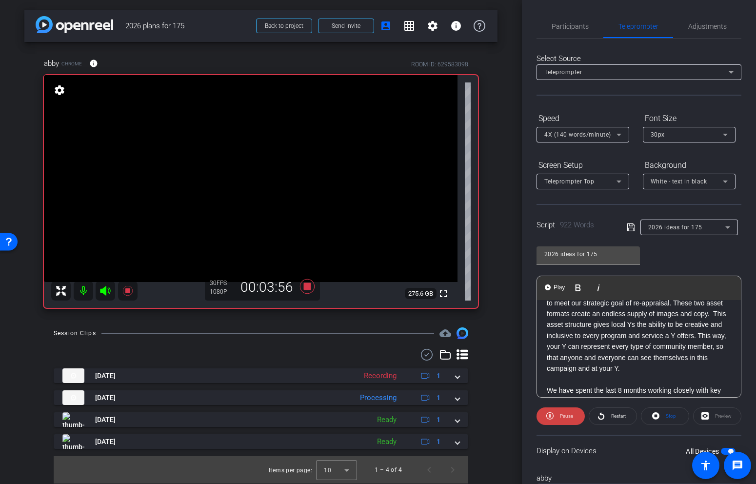
scroll to position [654, 0]
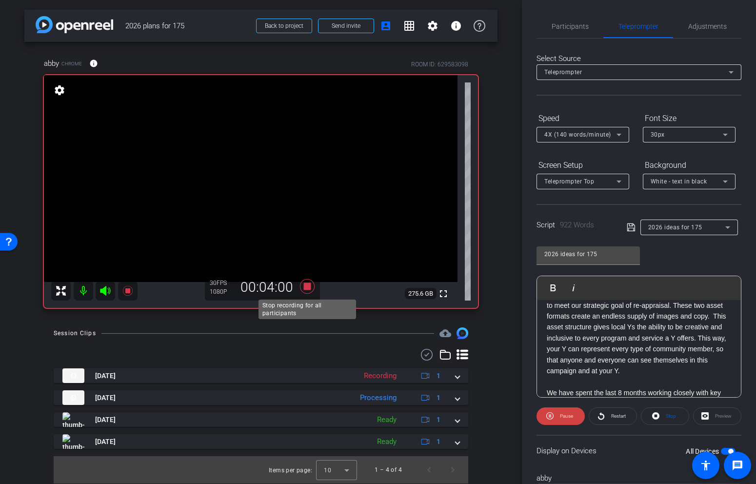
click at [310, 285] on icon at bounding box center [307, 286] width 15 height 15
click at [578, 26] on span "Participants" at bounding box center [570, 26] width 37 height 7
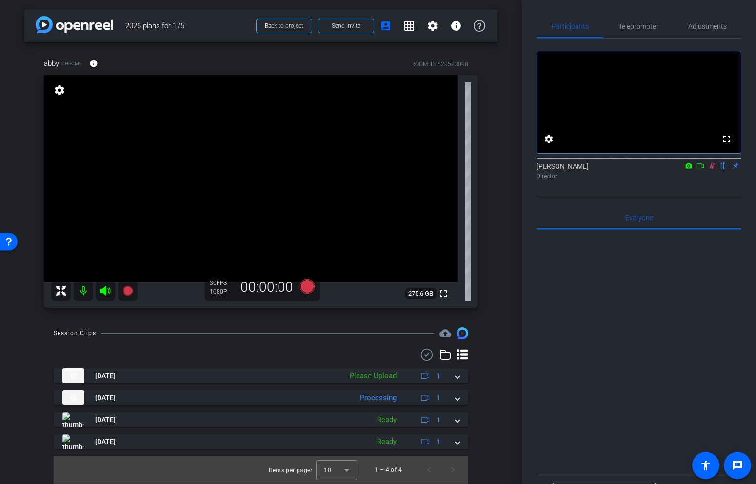
click at [713, 169] on icon at bounding box center [713, 166] width 8 height 7
click at [654, 17] on span "Teleprompter" at bounding box center [639, 26] width 40 height 23
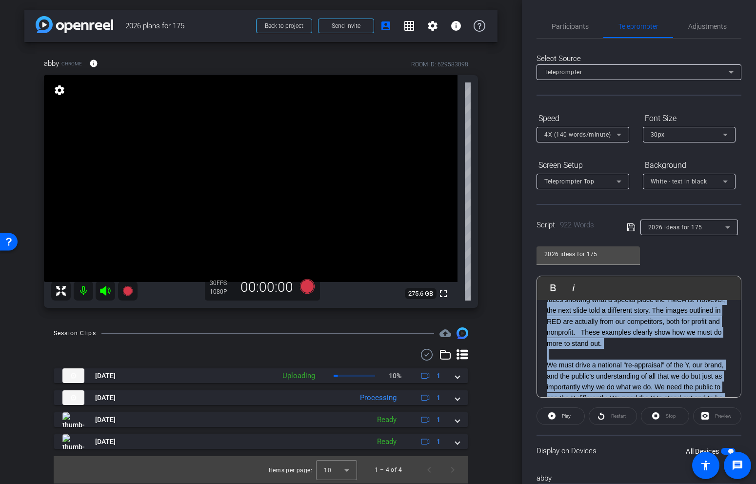
scroll to position [0, 0]
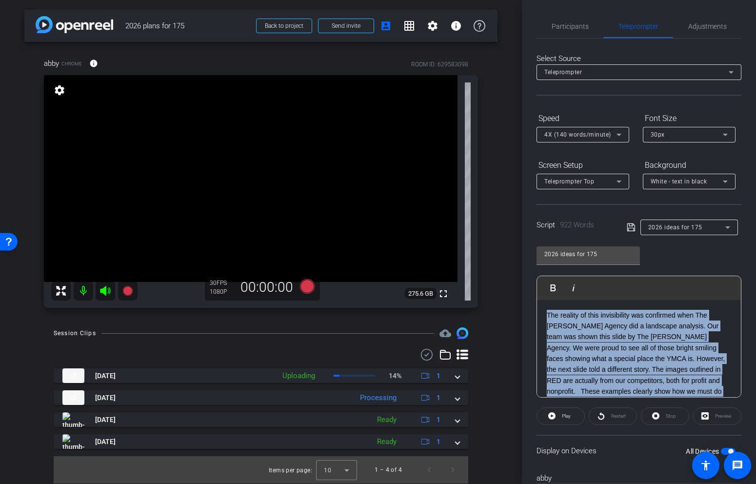
drag, startPoint x: 632, startPoint y: 361, endPoint x: 524, endPoint y: 277, distance: 137.0
click at [524, 277] on div "Participants Teleprompter Adjustments settings [PERSON_NAME] flip Director Ever…" at bounding box center [639, 242] width 234 height 484
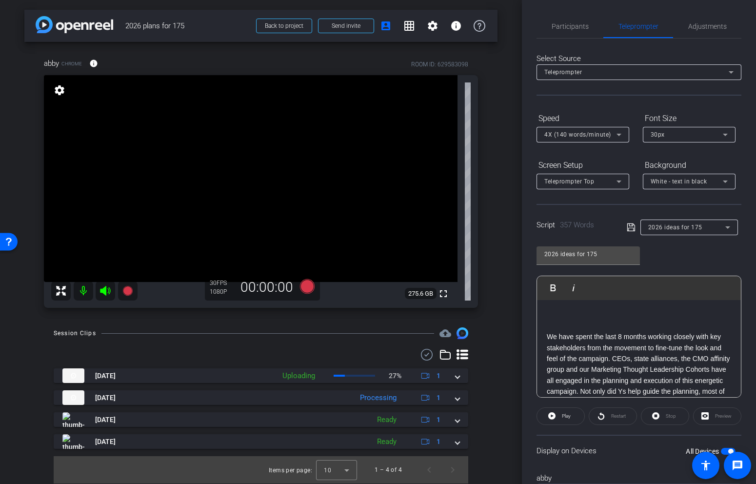
click at [555, 314] on p at bounding box center [639, 315] width 184 height 11
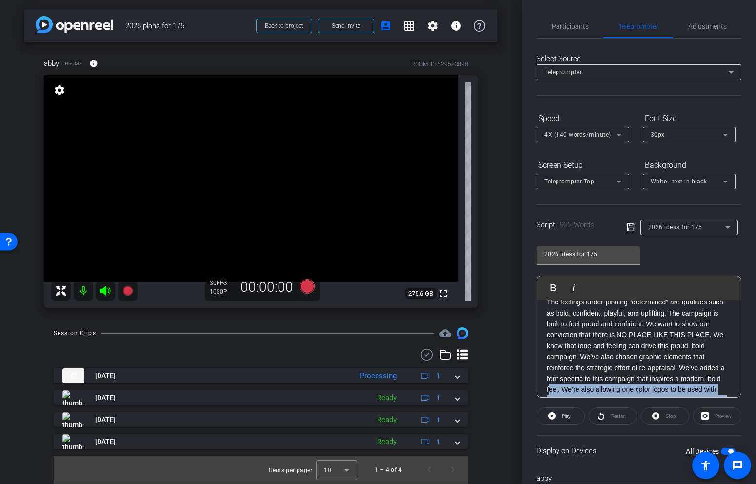
scroll to position [285, 0]
drag, startPoint x: 634, startPoint y: 375, endPoint x: 550, endPoint y: 377, distance: 84.0
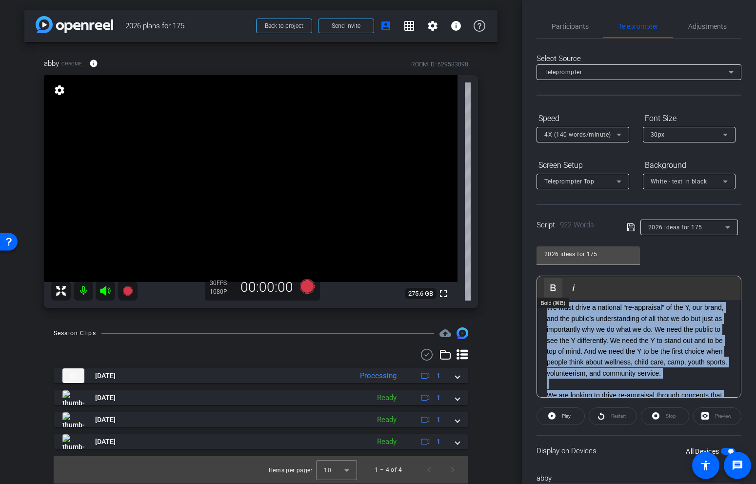
scroll to position [0, 0]
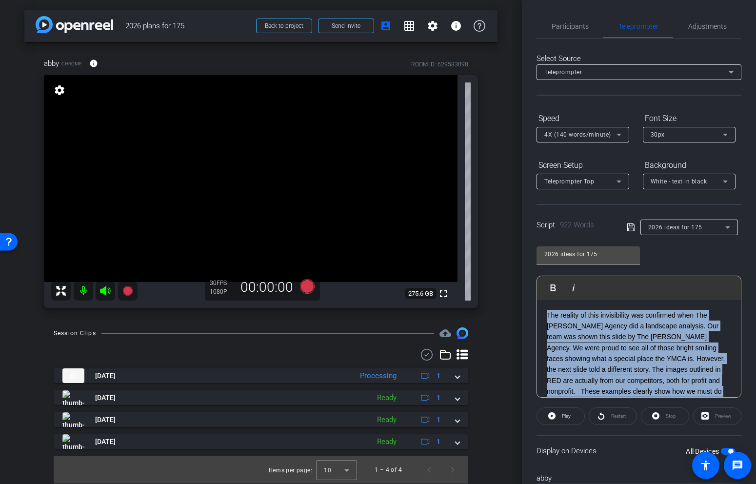
drag, startPoint x: 581, startPoint y: 346, endPoint x: 530, endPoint y: 280, distance: 83.2
click at [530, 280] on div "Participants Teleprompter Adjustments settings [PERSON_NAME] flip Director Ever…" at bounding box center [639, 242] width 234 height 484
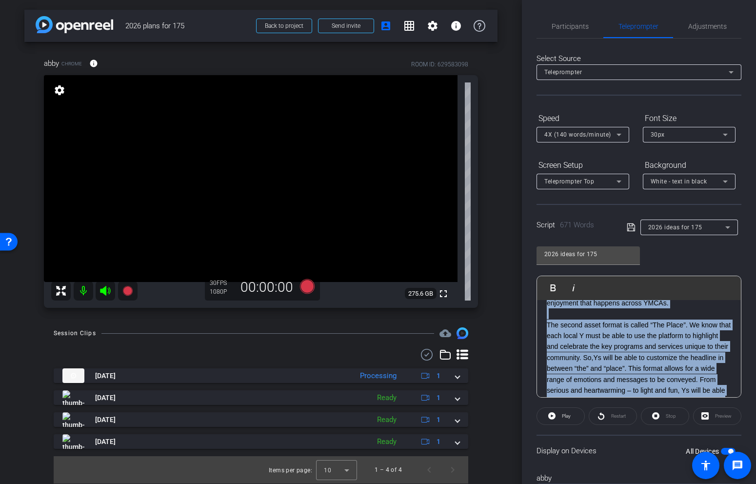
scroll to position [163, 0]
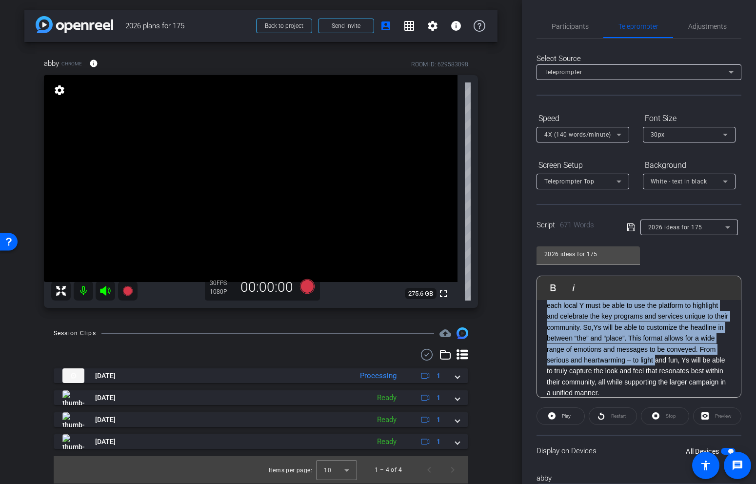
drag, startPoint x: 702, startPoint y: 337, endPoint x: 706, endPoint y: 356, distance: 19.4
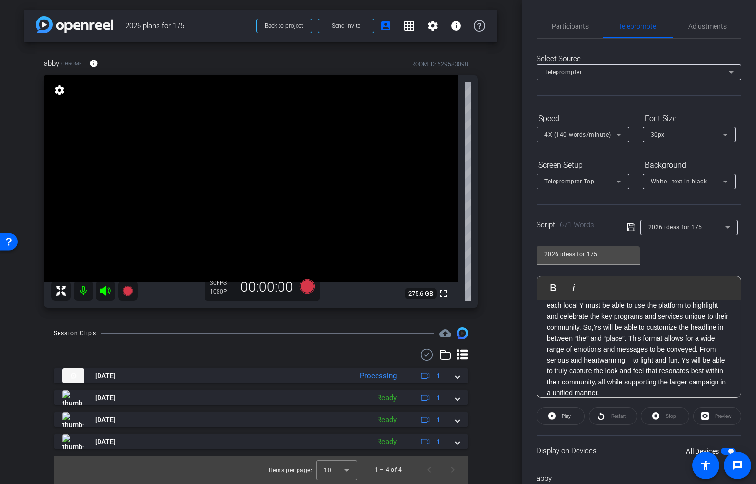
click at [706, 356] on p "The second asset format is called “The Place”. We know that each local Y must b…" at bounding box center [639, 343] width 184 height 109
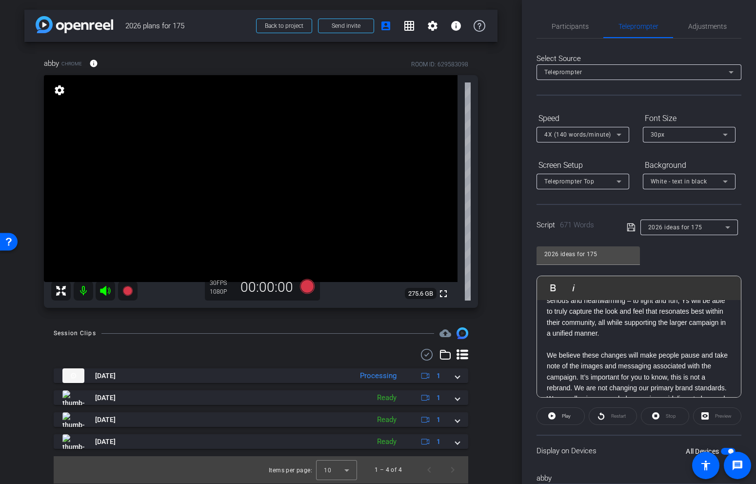
scroll to position [216, 0]
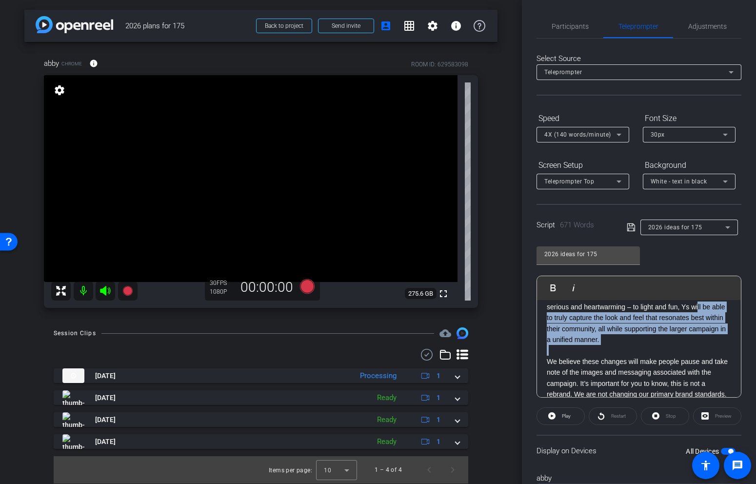
drag, startPoint x: 680, startPoint y: 346, endPoint x: 576, endPoint y: 317, distance: 108.3
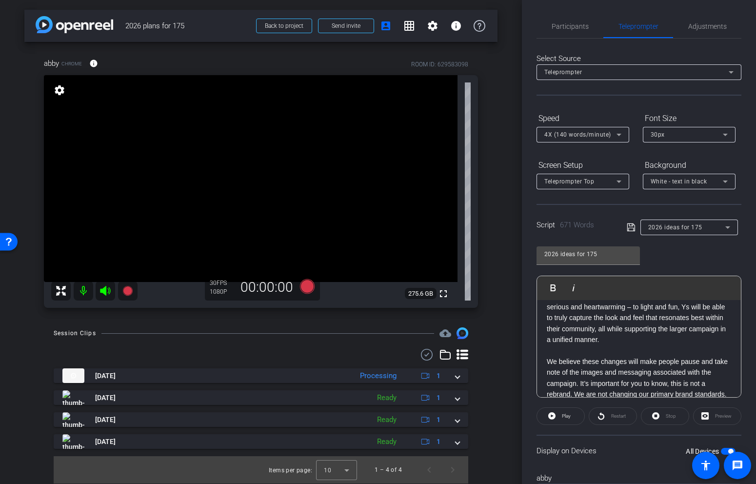
click at [576, 317] on p "The second asset format is called “The Place”. We know that each local Y must b…" at bounding box center [639, 290] width 184 height 109
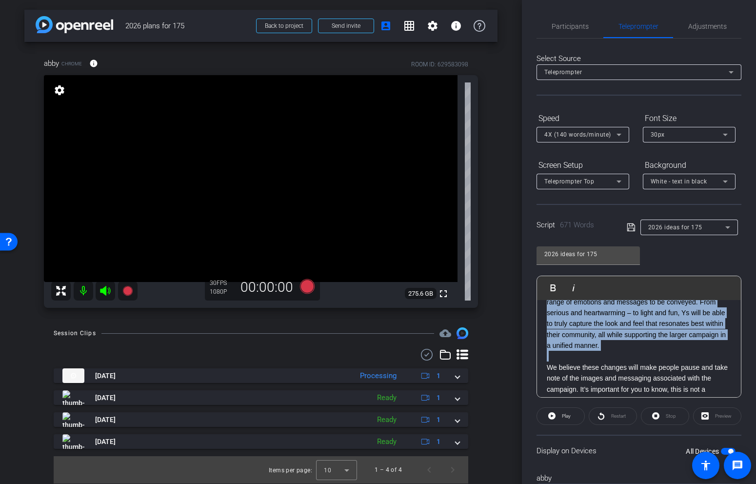
scroll to position [0, 0]
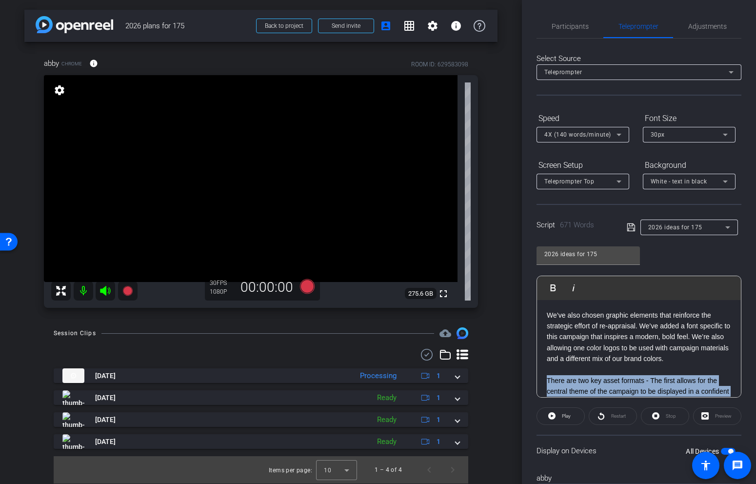
drag, startPoint x: 686, startPoint y: 355, endPoint x: 545, endPoint y: 383, distance: 143.8
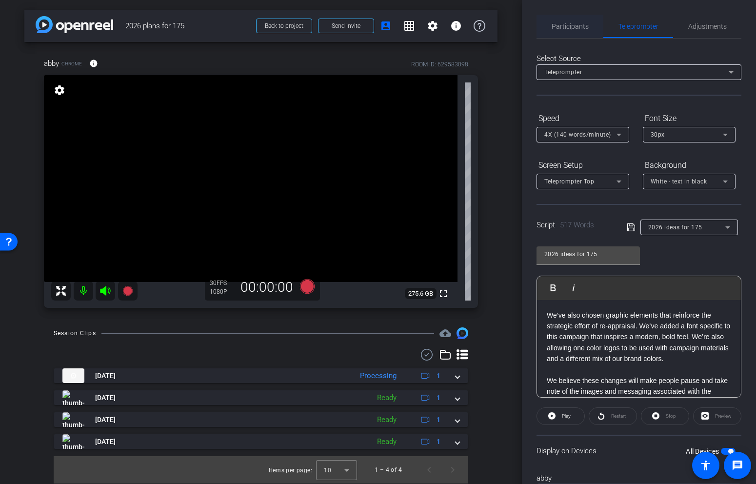
click at [583, 27] on span "Participants" at bounding box center [570, 26] width 37 height 7
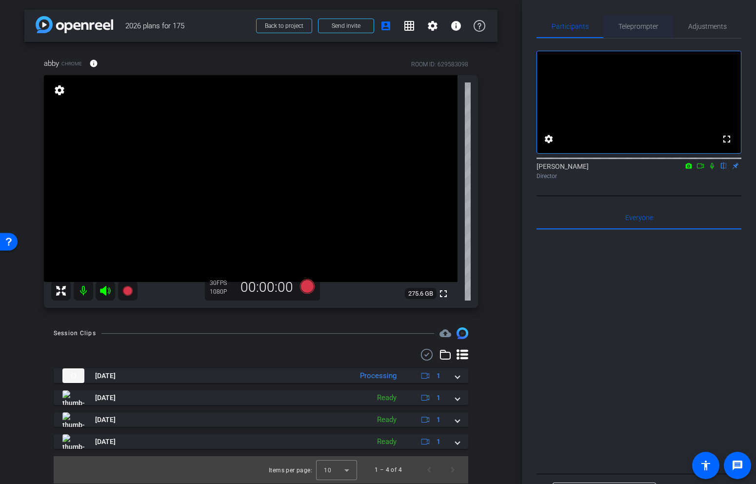
click at [622, 20] on span "Teleprompter" at bounding box center [639, 26] width 40 height 23
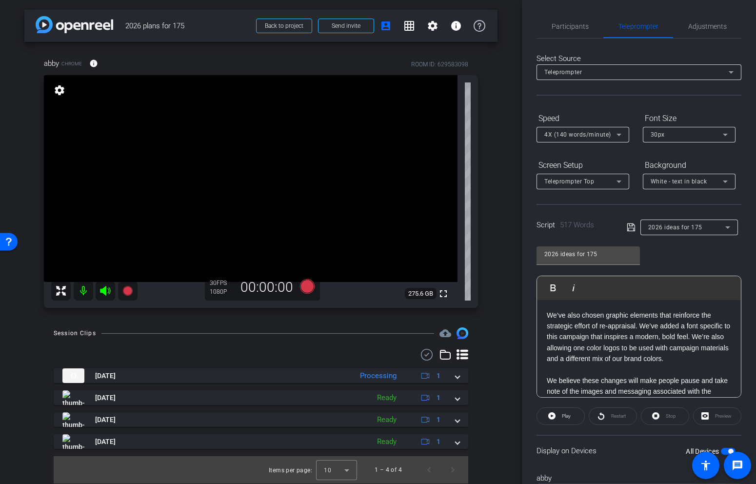
click at [631, 230] on icon at bounding box center [631, 228] width 9 height 12
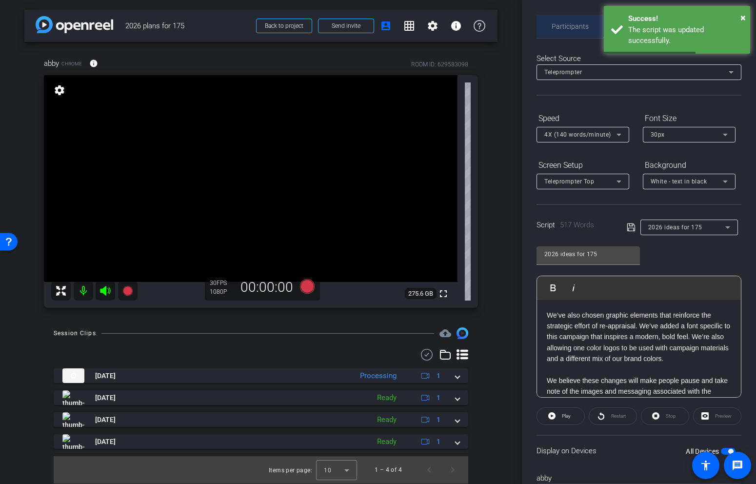
click at [584, 29] on span "Participants" at bounding box center [570, 26] width 37 height 7
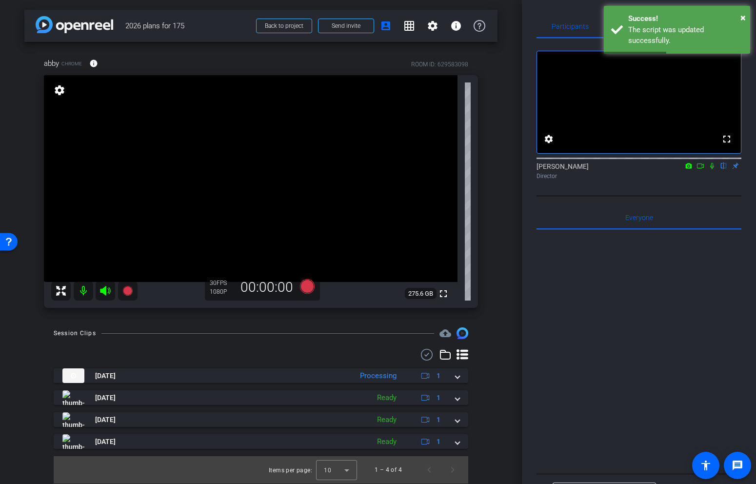
click at [713, 169] on icon at bounding box center [713, 166] width 8 height 7
click at [310, 286] on icon at bounding box center [307, 286] width 15 height 15
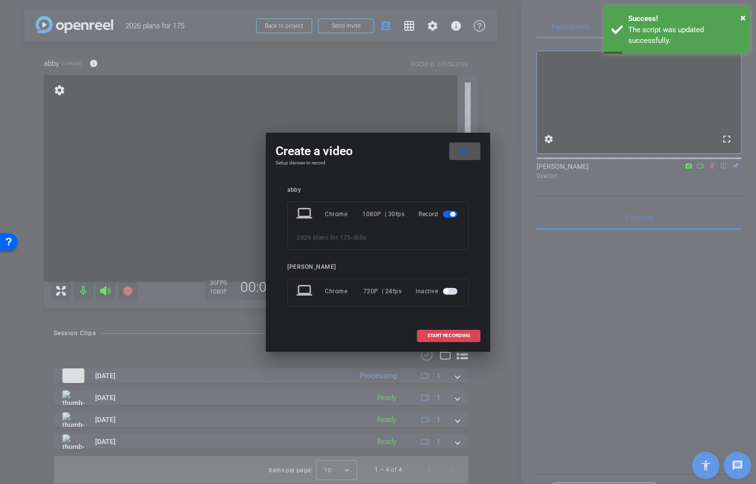
click at [462, 335] on span "START RECORDING" at bounding box center [449, 335] width 43 height 5
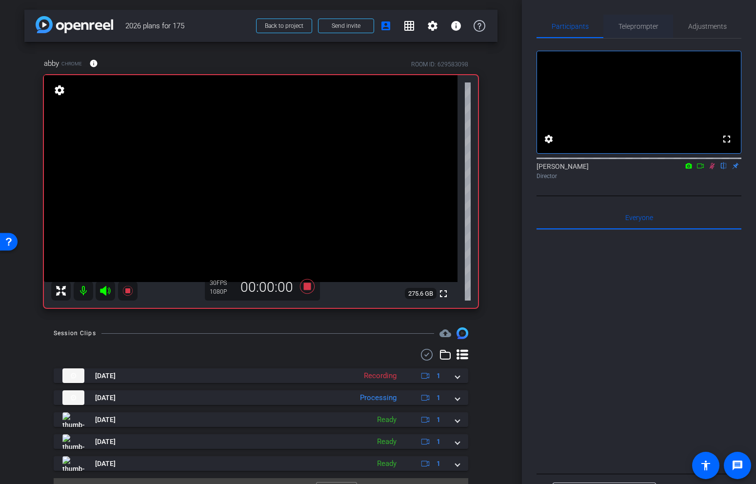
click at [644, 34] on span "Teleprompter" at bounding box center [639, 26] width 40 height 23
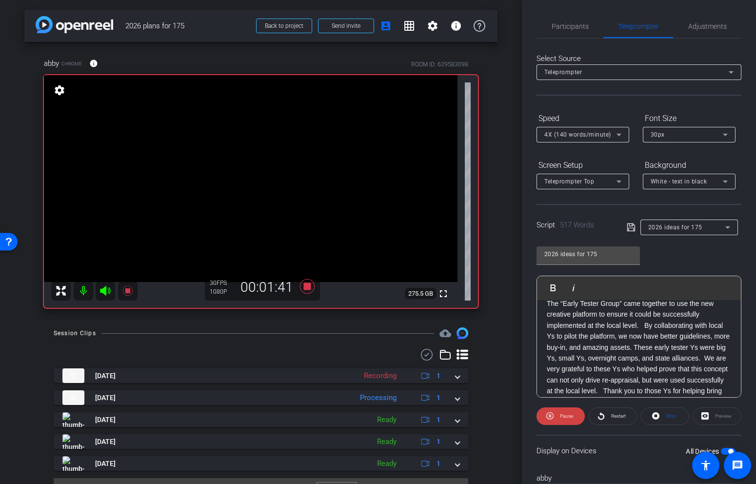
scroll to position [310, 0]
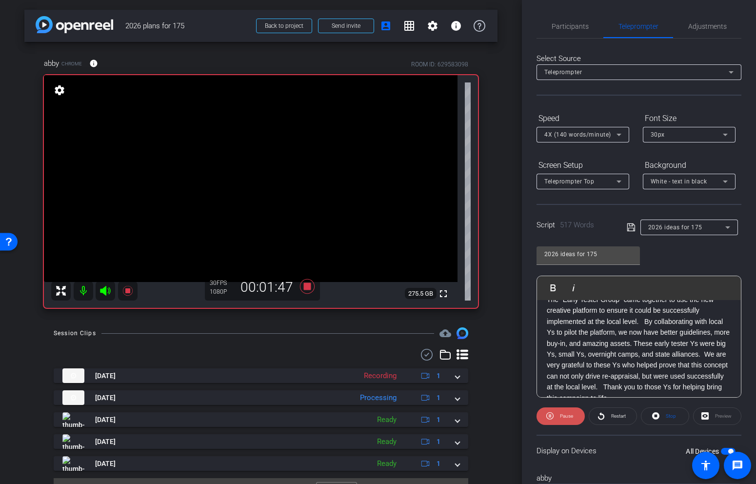
click at [566, 412] on span "Pause" at bounding box center [566, 416] width 16 height 14
click at [308, 291] on icon at bounding box center [307, 287] width 23 height 18
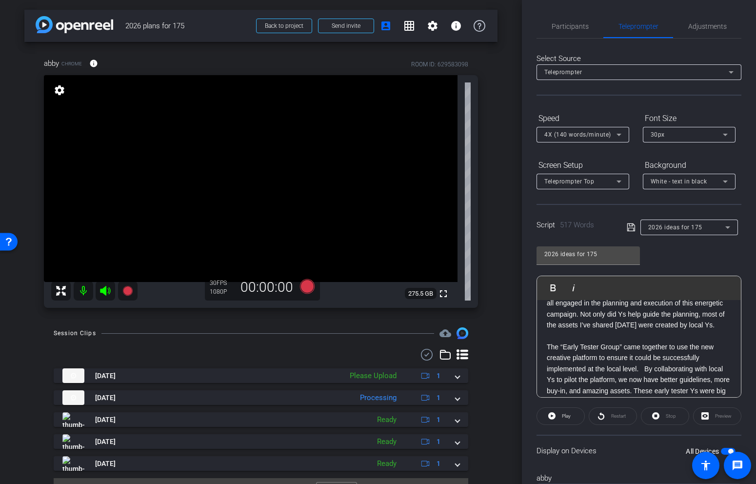
scroll to position [258, 0]
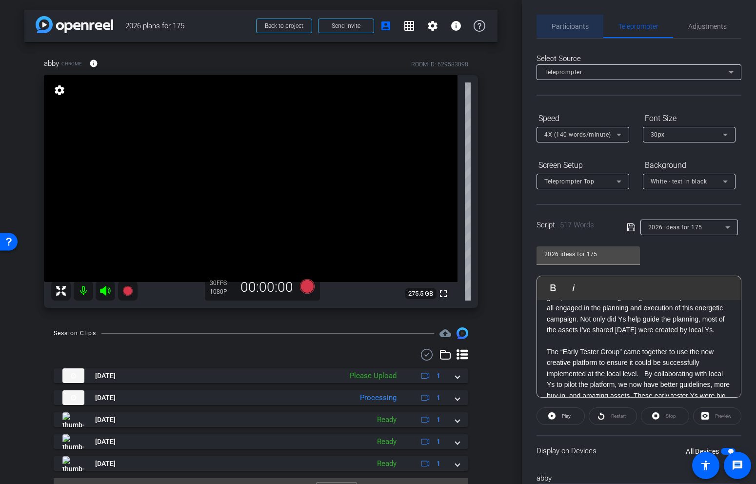
click at [578, 29] on span "Participants" at bounding box center [570, 26] width 37 height 7
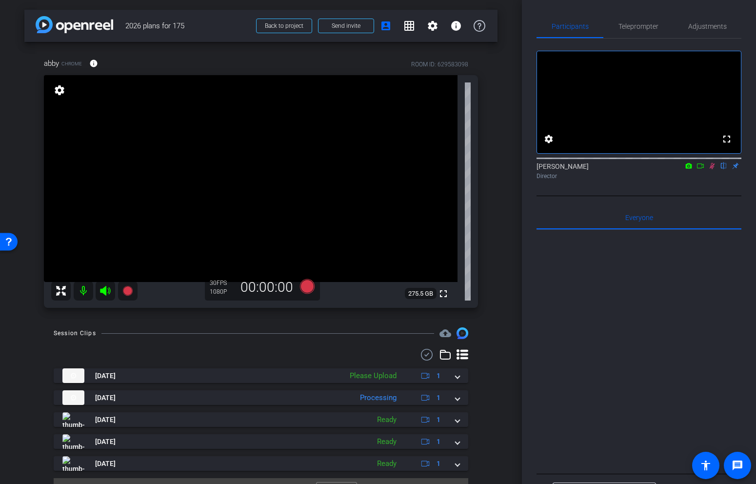
click at [713, 169] on icon at bounding box center [712, 166] width 5 height 6
click at [648, 27] on span "Teleprompter" at bounding box center [639, 26] width 40 height 7
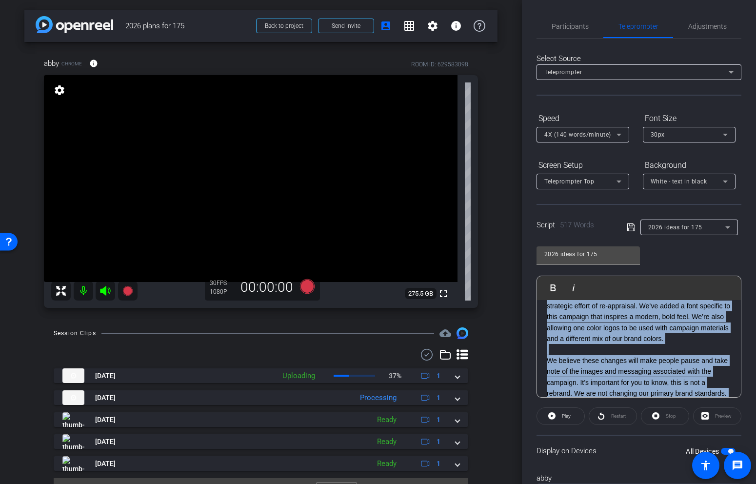
scroll to position [0, 0]
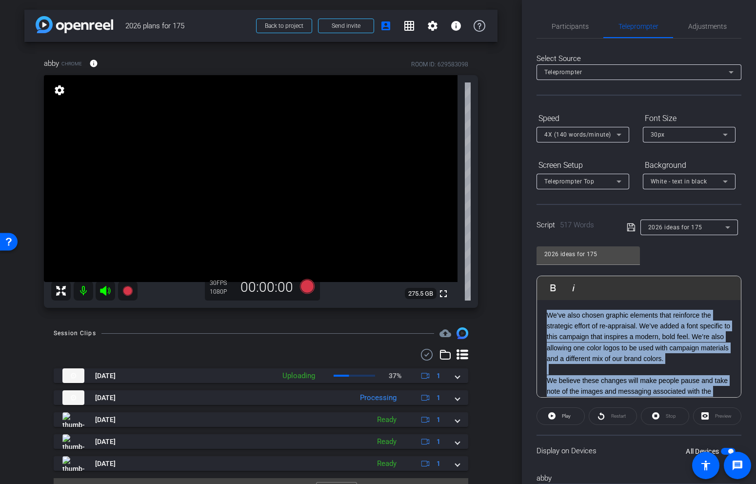
drag, startPoint x: 719, startPoint y: 371, endPoint x: 532, endPoint y: 283, distance: 206.7
click at [532, 283] on div "Participants Teleprompter Adjustments settings [PERSON_NAME] flip Director Ever…" at bounding box center [639, 242] width 234 height 484
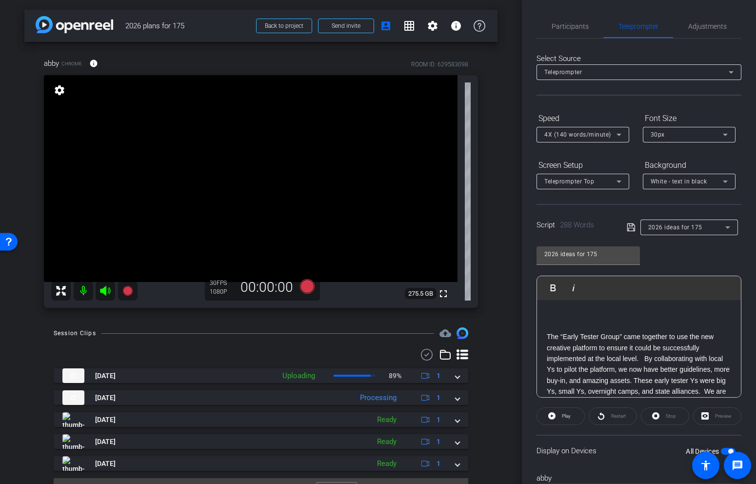
click at [547, 335] on p "The “Early Tester Group” came together to use the new creative platform to ensu…" at bounding box center [639, 385] width 184 height 109
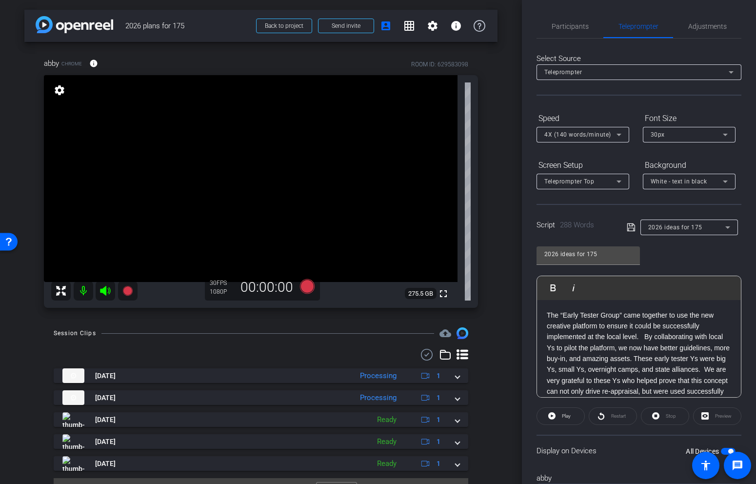
click at [634, 228] on icon at bounding box center [631, 228] width 9 height 12
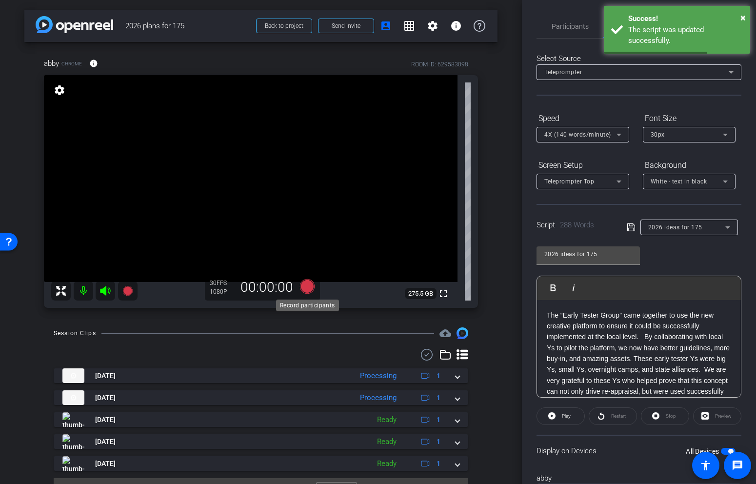
click at [304, 287] on icon at bounding box center [307, 286] width 15 height 15
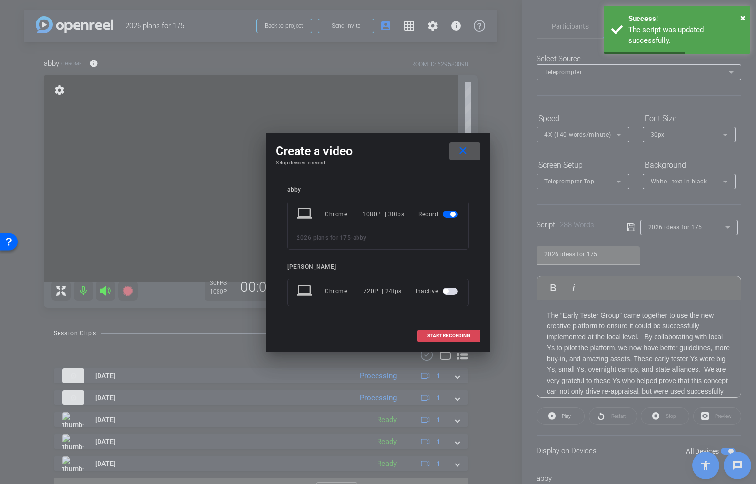
click at [444, 333] on span "START RECORDING" at bounding box center [449, 335] width 43 height 5
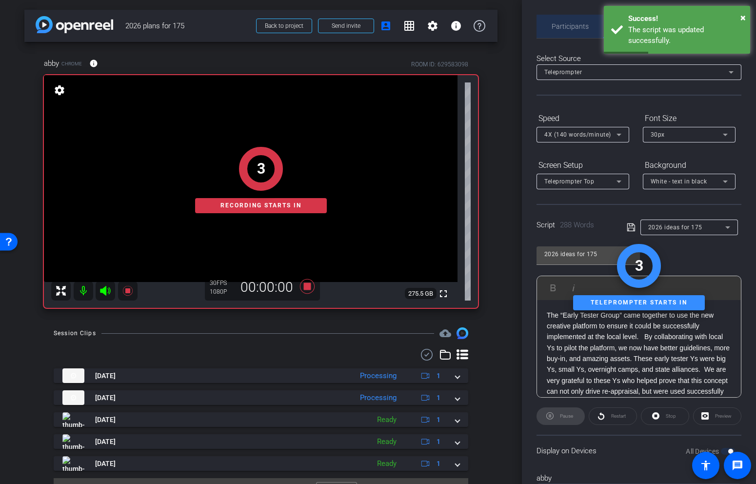
click at [577, 27] on span "Participants" at bounding box center [570, 26] width 37 height 7
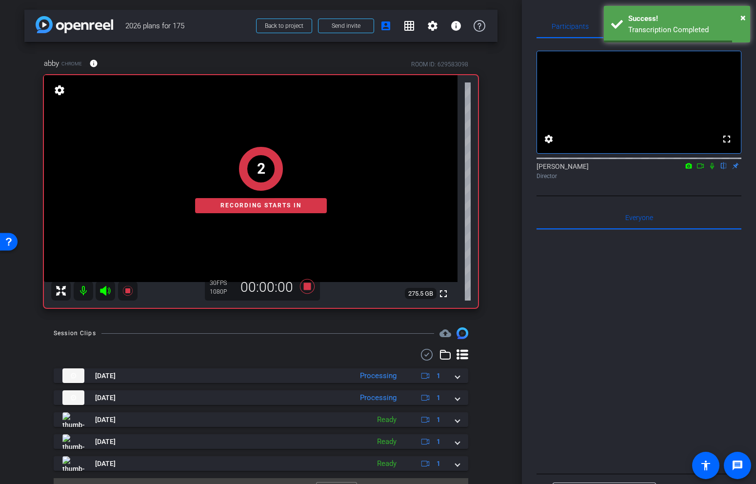
click at [718, 181] on div "[PERSON_NAME] flip Director" at bounding box center [639, 171] width 205 height 19
click at [711, 169] on icon at bounding box center [713, 166] width 8 height 7
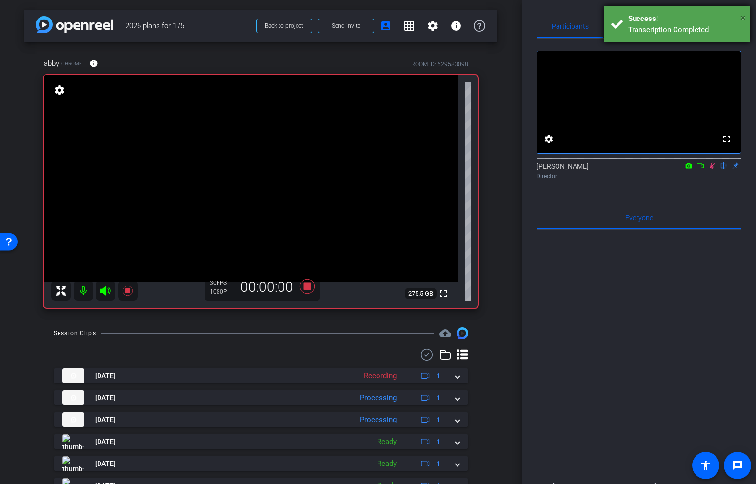
click at [745, 15] on span "×" at bounding box center [743, 18] width 5 height 12
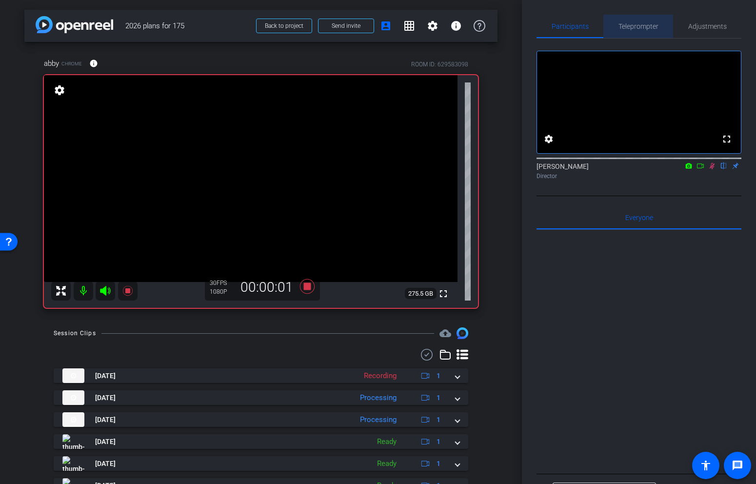
click at [644, 21] on span "Teleprompter" at bounding box center [639, 26] width 40 height 23
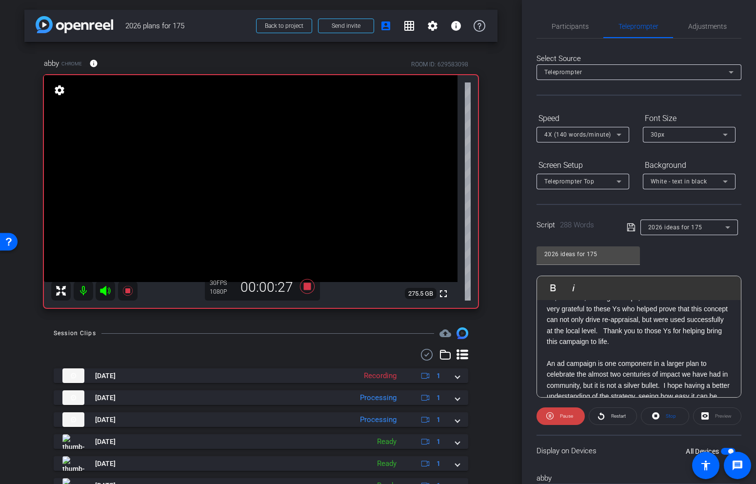
scroll to position [73, 0]
click at [312, 288] on icon at bounding box center [307, 287] width 23 height 18
click at [558, 414] on span at bounding box center [560, 416] width 47 height 23
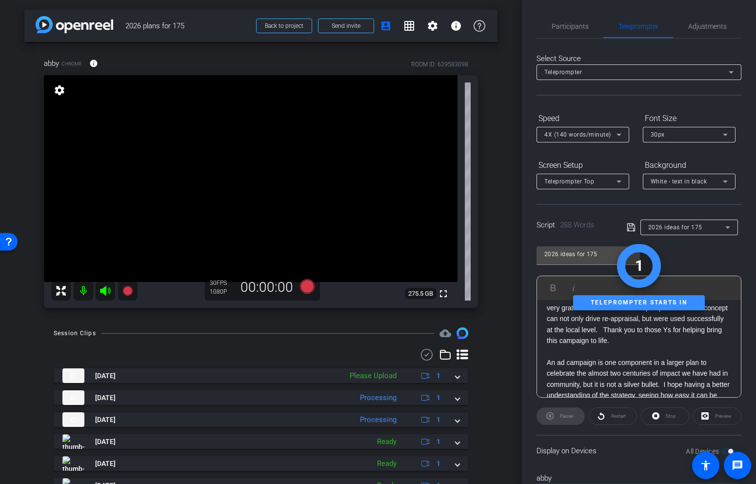
click at [557, 416] on div "Pause" at bounding box center [561, 416] width 48 height 18
click at [586, 26] on span "Participants" at bounding box center [570, 26] width 37 height 7
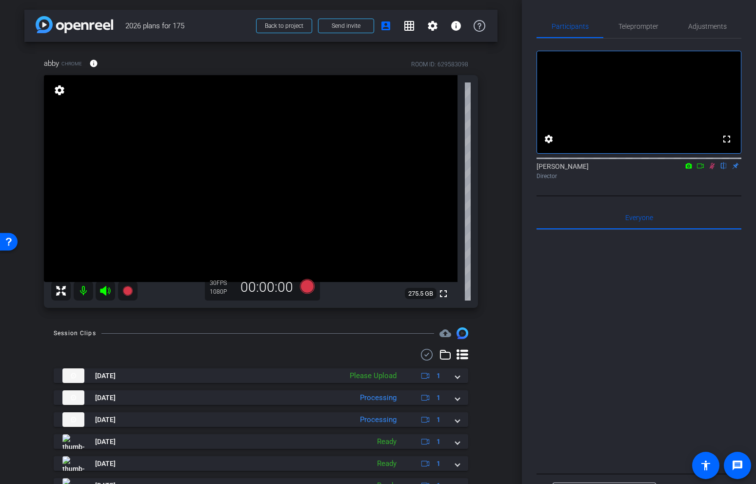
click at [713, 169] on icon at bounding box center [713, 166] width 8 height 7
click at [642, 19] on span "Teleprompter" at bounding box center [639, 26] width 40 height 23
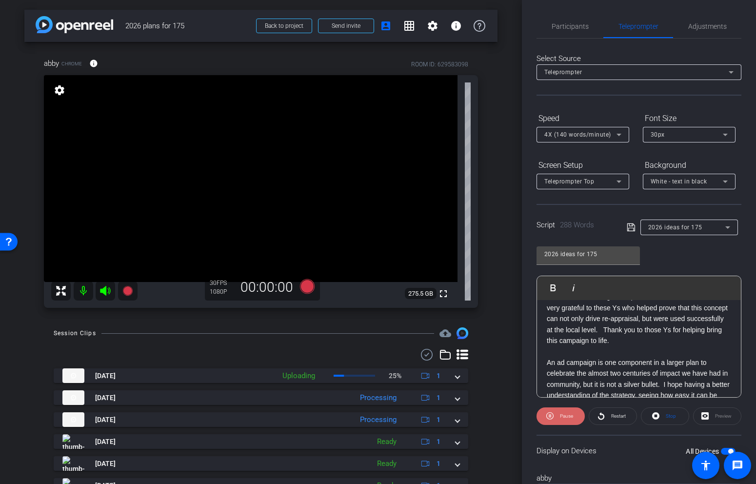
click at [572, 417] on span "Pause" at bounding box center [566, 415] width 13 height 5
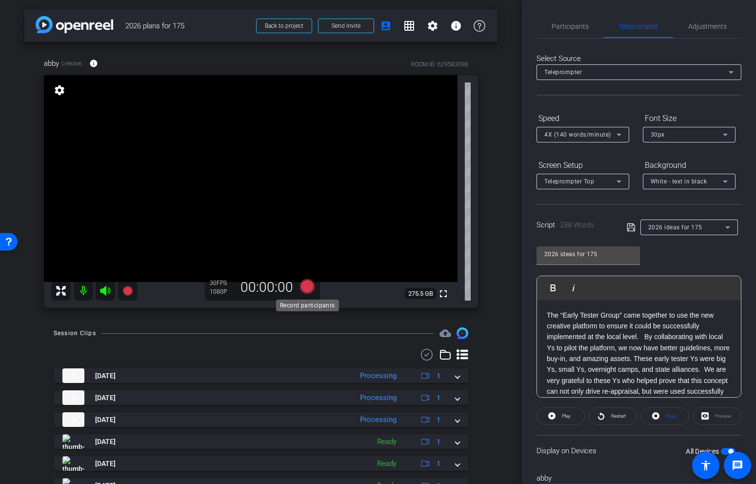
click at [311, 287] on icon at bounding box center [307, 286] width 15 height 15
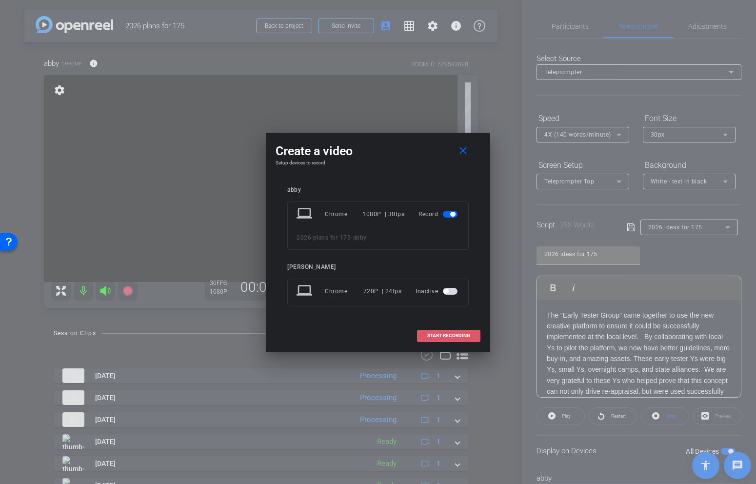
click at [440, 337] on span "START RECORDING" at bounding box center [449, 335] width 43 height 5
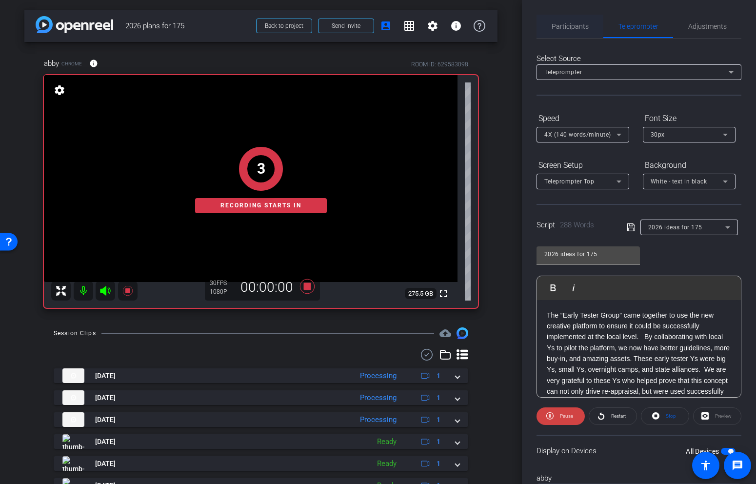
click at [578, 28] on span "Participants" at bounding box center [570, 26] width 37 height 7
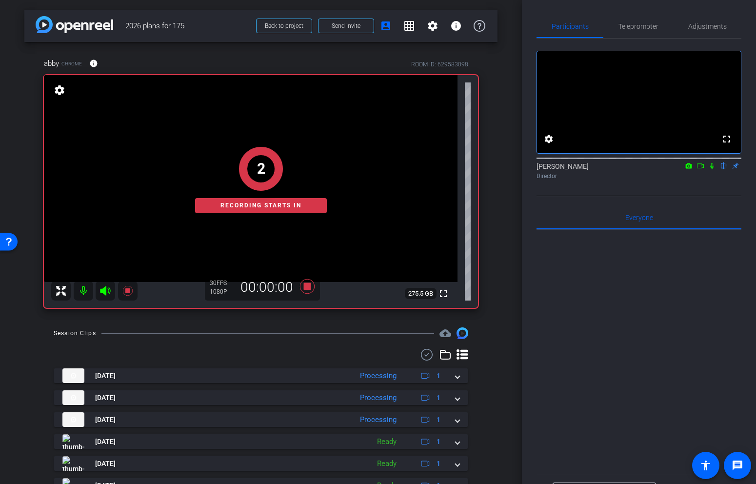
click at [712, 169] on icon at bounding box center [713, 166] width 4 height 6
click at [650, 25] on span "Teleprompter" at bounding box center [639, 26] width 40 height 7
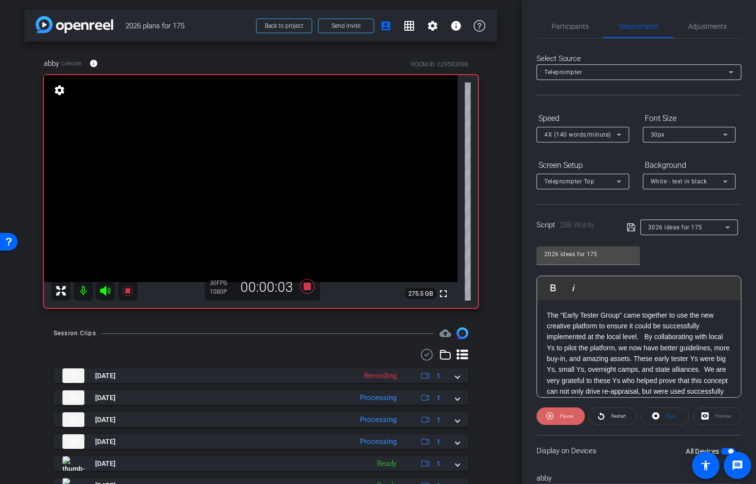
click at [552, 414] on icon at bounding box center [550, 416] width 7 height 12
click at [576, 33] on span "Participants" at bounding box center [570, 26] width 37 height 23
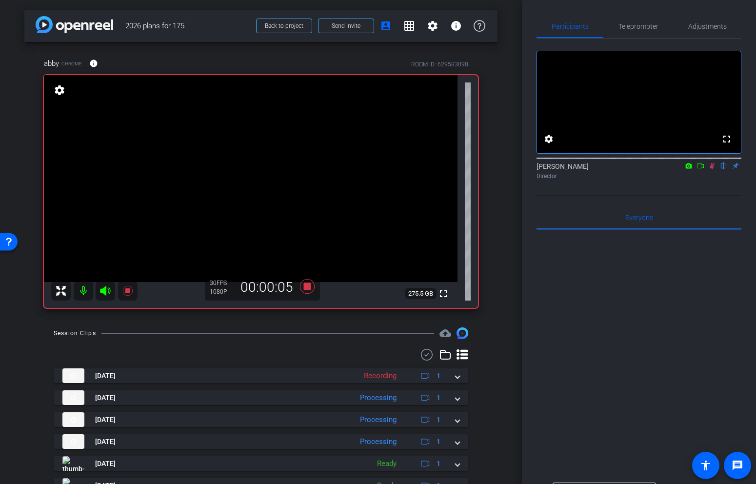
click at [711, 169] on icon at bounding box center [712, 166] width 5 height 6
click at [630, 27] on span "Teleprompter" at bounding box center [639, 26] width 40 height 7
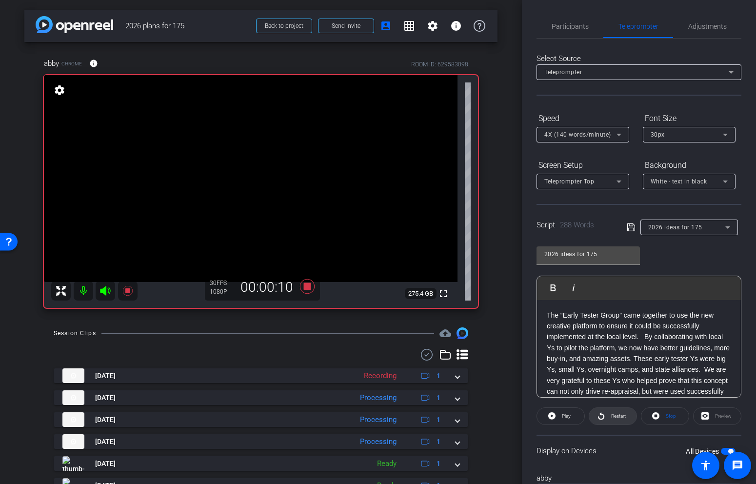
click at [613, 422] on span "Restart" at bounding box center [617, 416] width 17 height 14
click at [578, 26] on span "Participants" at bounding box center [570, 26] width 37 height 7
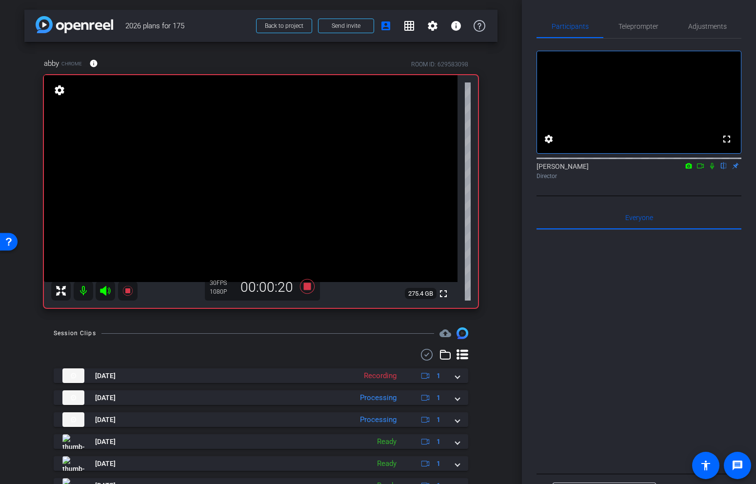
click at [708, 170] on mat-icon at bounding box center [713, 166] width 12 height 9
click at [648, 26] on span "Teleprompter" at bounding box center [639, 26] width 40 height 7
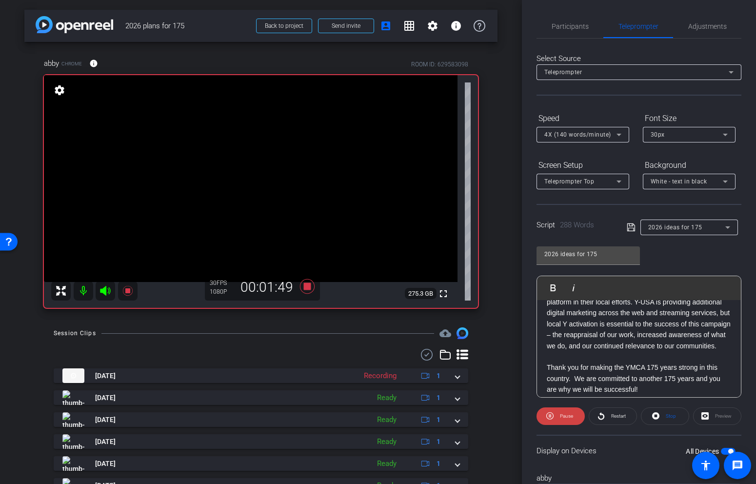
scroll to position [310, 0]
click at [304, 286] on icon at bounding box center [307, 286] width 15 height 15
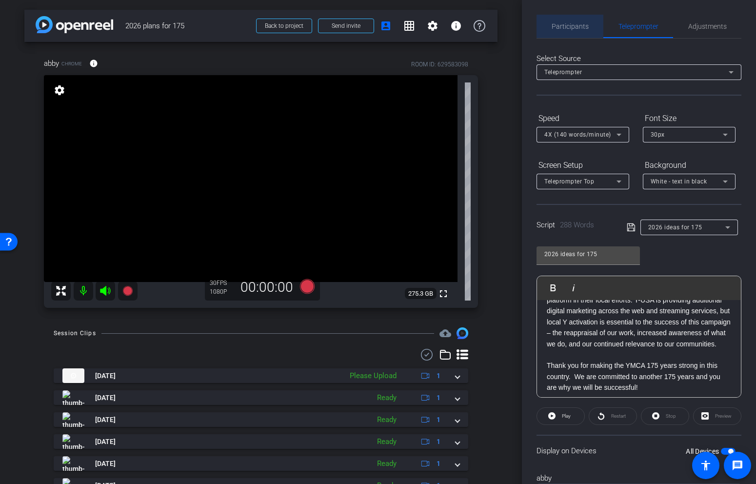
click at [578, 26] on span "Participants" at bounding box center [570, 26] width 37 height 7
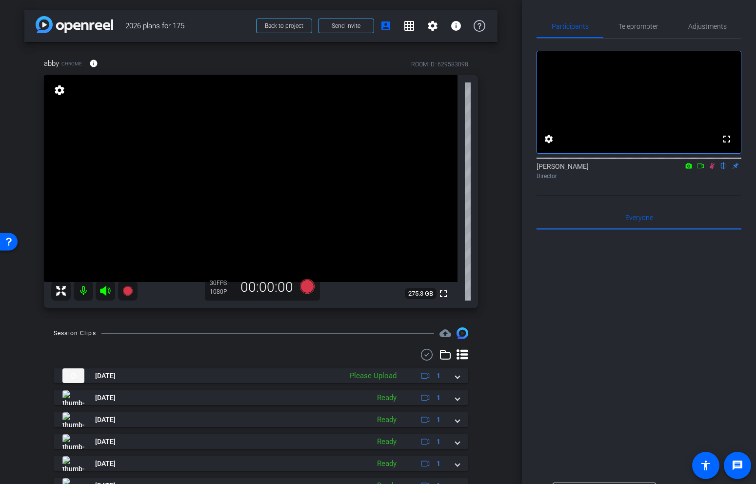
click at [712, 169] on icon at bounding box center [713, 166] width 8 height 7
click at [640, 20] on span "Teleprompter" at bounding box center [639, 26] width 40 height 23
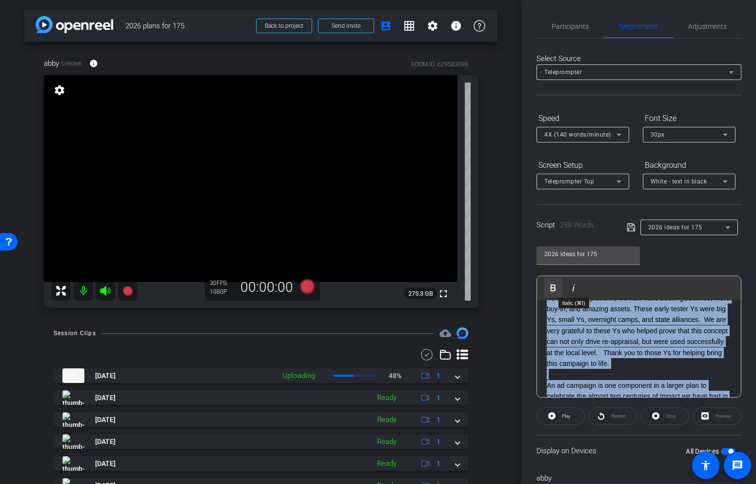
scroll to position [0, 0]
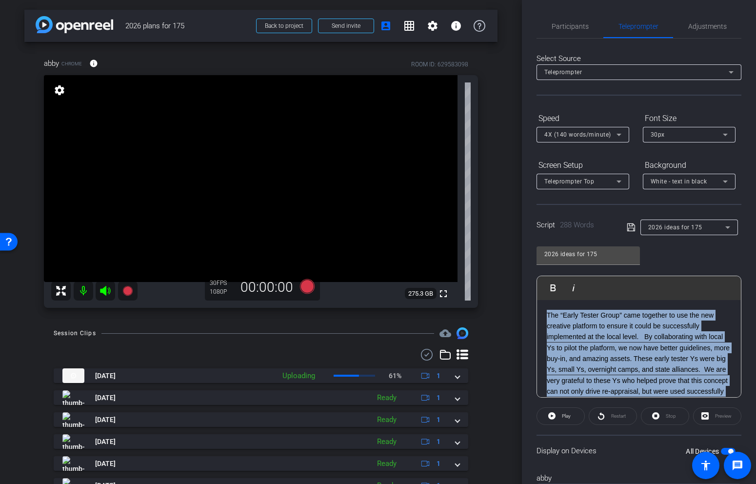
drag, startPoint x: 592, startPoint y: 330, endPoint x: 528, endPoint y: 286, distance: 77.6
click at [528, 286] on div "Participants Teleprompter Adjustments settings [PERSON_NAME] flip Director Ever…" at bounding box center [639, 242] width 234 height 484
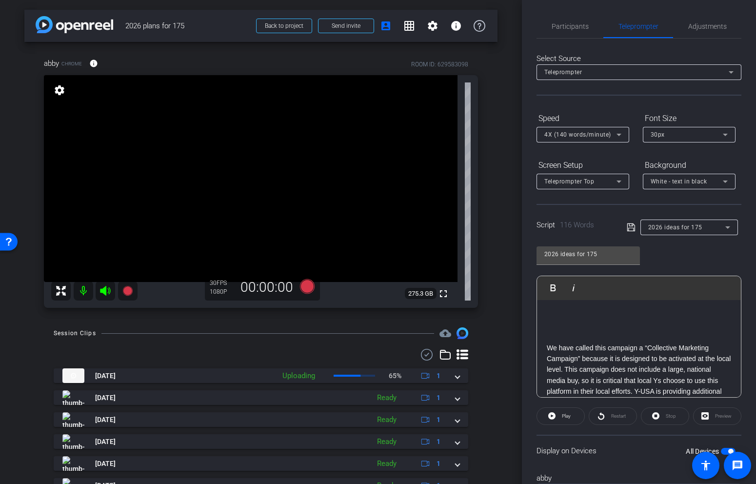
click at [545, 348] on div "We have called this campaign a “Collective Marketing Campaign” because it is de…" at bounding box center [639, 397] width 204 height 194
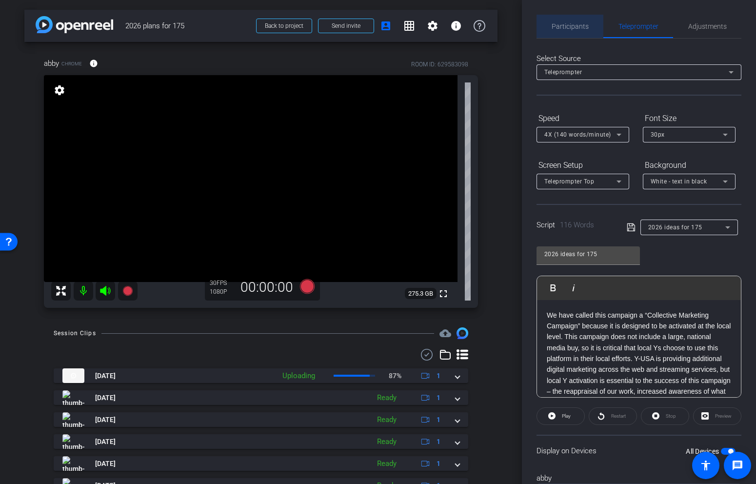
click at [583, 32] on span "Participants" at bounding box center [570, 26] width 37 height 23
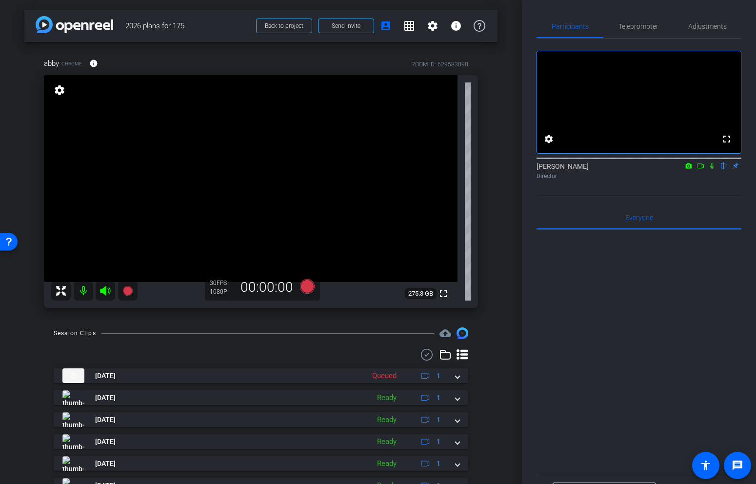
click at [713, 169] on icon at bounding box center [713, 166] width 4 height 6
click at [645, 30] on span "Teleprompter" at bounding box center [639, 26] width 40 height 7
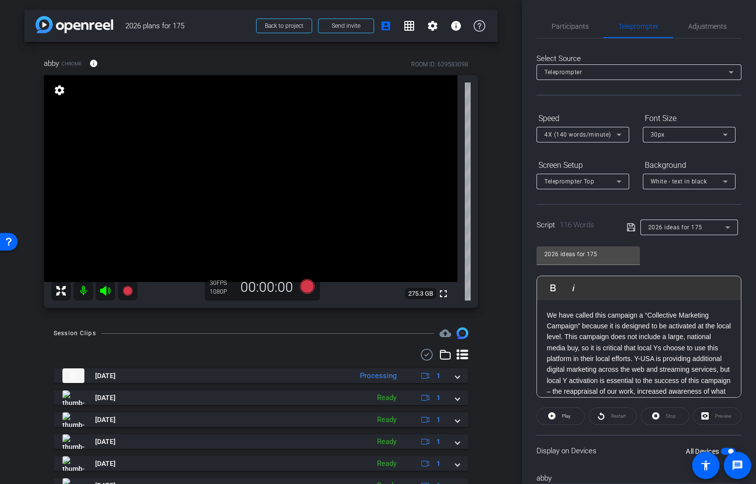
click at [631, 227] on icon at bounding box center [631, 228] width 9 height 12
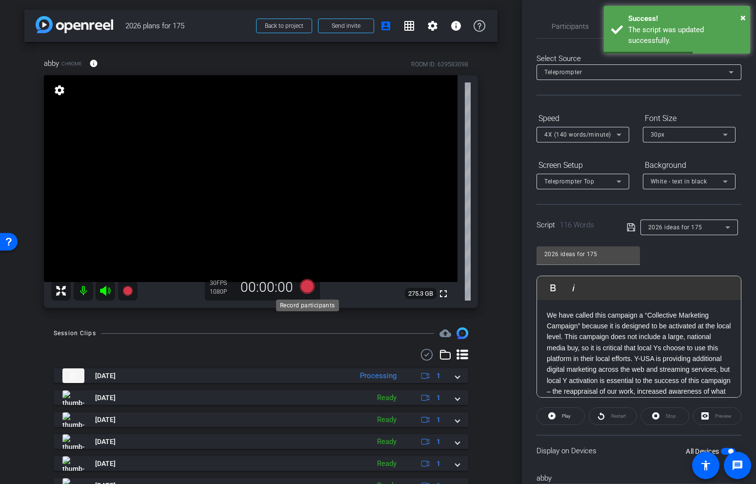
click at [312, 285] on icon at bounding box center [307, 286] width 15 height 15
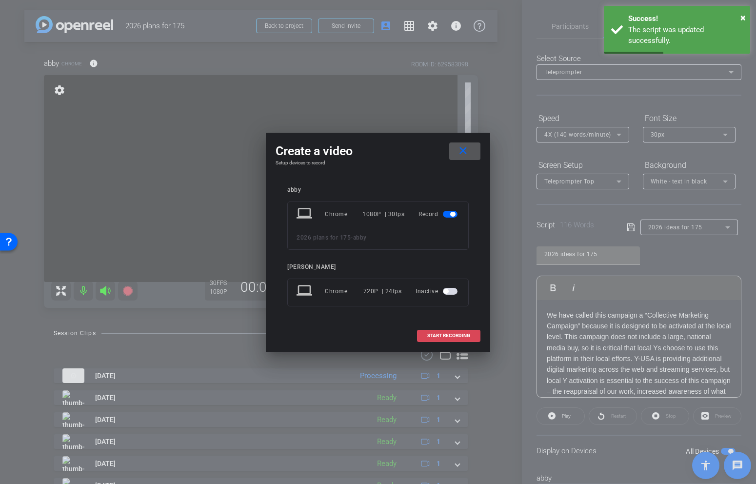
click at [439, 335] on span "START RECORDING" at bounding box center [449, 335] width 43 height 5
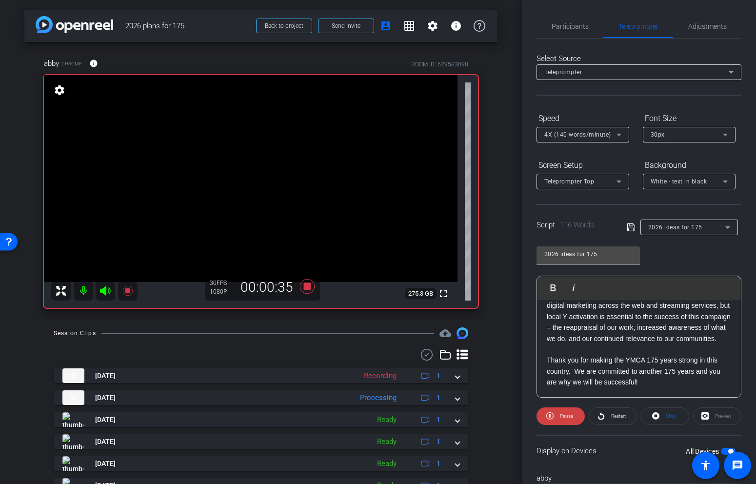
scroll to position [75, 0]
click at [587, 25] on span "Participants" at bounding box center [570, 26] width 37 height 7
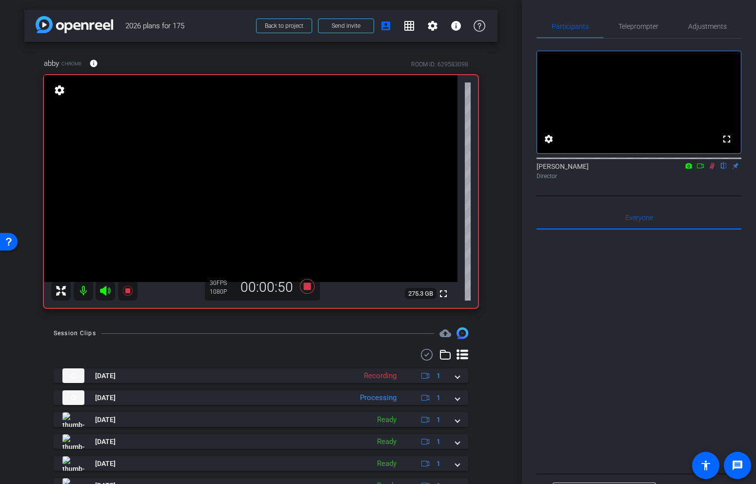
click at [712, 169] on icon at bounding box center [713, 166] width 8 height 7
click at [648, 32] on span "Teleprompter" at bounding box center [639, 26] width 40 height 23
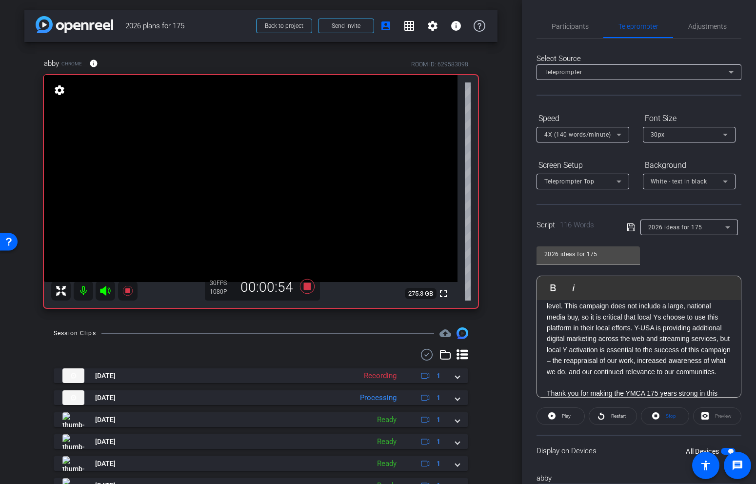
scroll to position [0, 0]
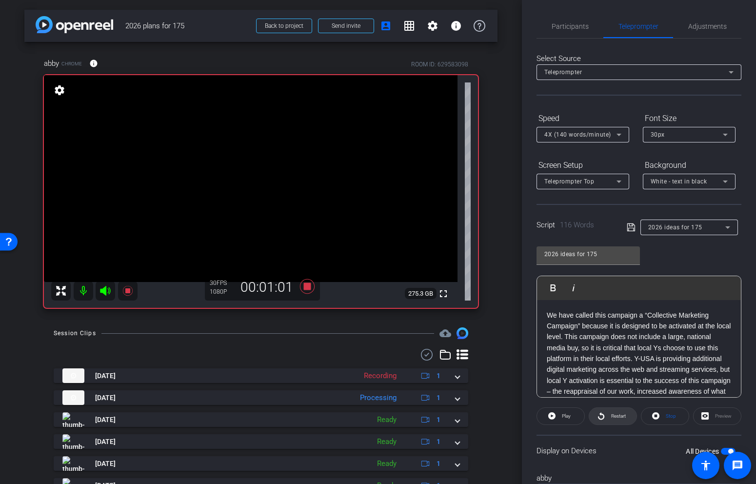
click at [611, 417] on span "Restart" at bounding box center [618, 415] width 15 height 5
click at [580, 28] on span "Participants" at bounding box center [570, 26] width 37 height 7
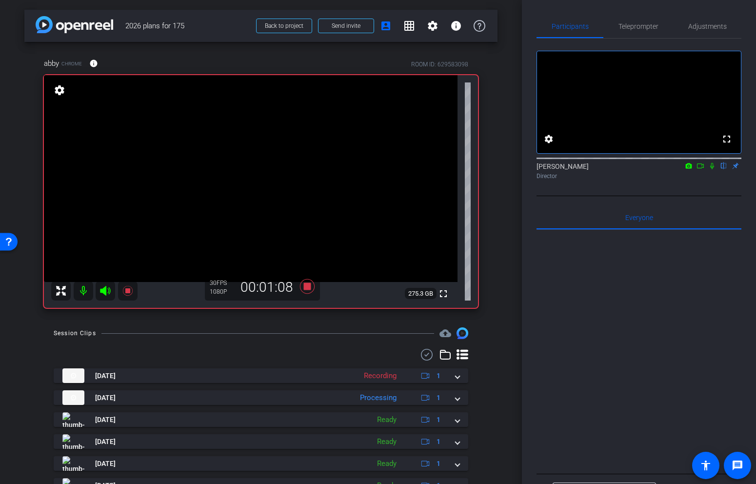
click at [713, 169] on icon at bounding box center [713, 166] width 4 height 6
click at [644, 34] on span "Teleprompter" at bounding box center [639, 26] width 40 height 23
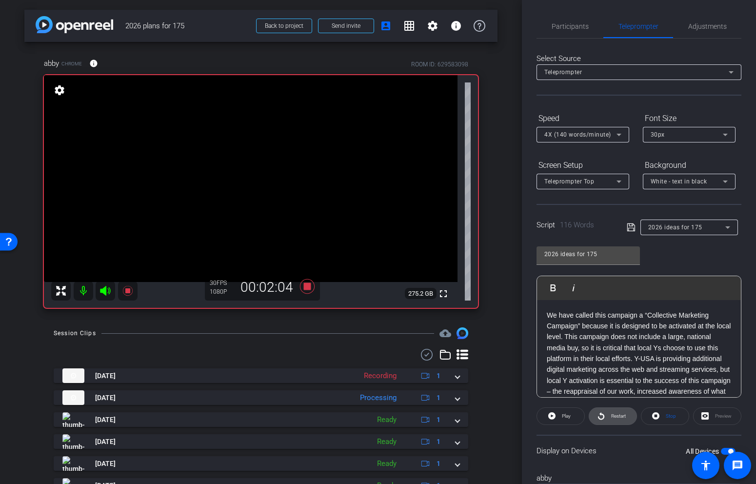
click at [612, 415] on span "Restart" at bounding box center [618, 415] width 15 height 5
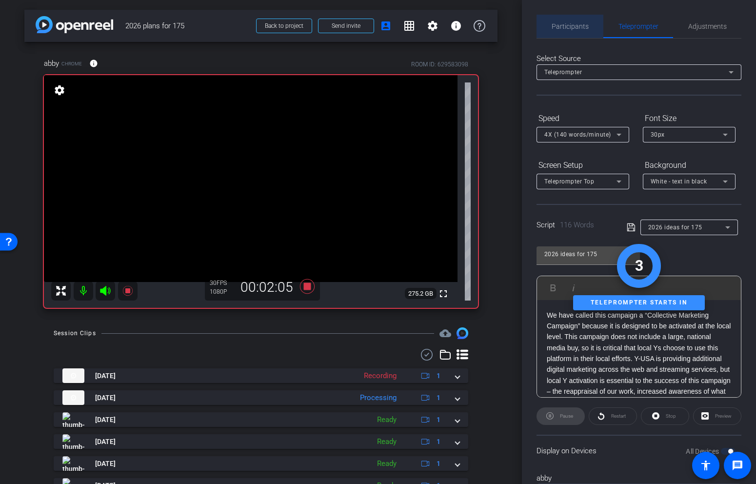
click at [583, 24] on span "Participants" at bounding box center [570, 26] width 37 height 7
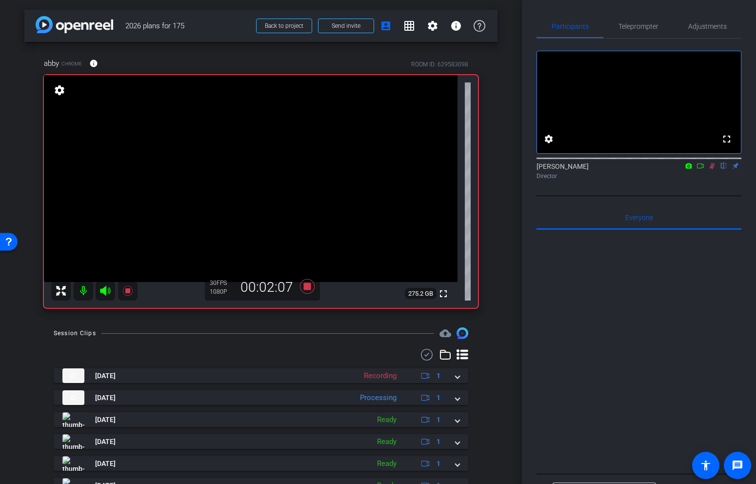
click at [711, 170] on mat-icon at bounding box center [713, 166] width 12 height 9
click at [655, 29] on span "Teleprompter" at bounding box center [639, 26] width 40 height 7
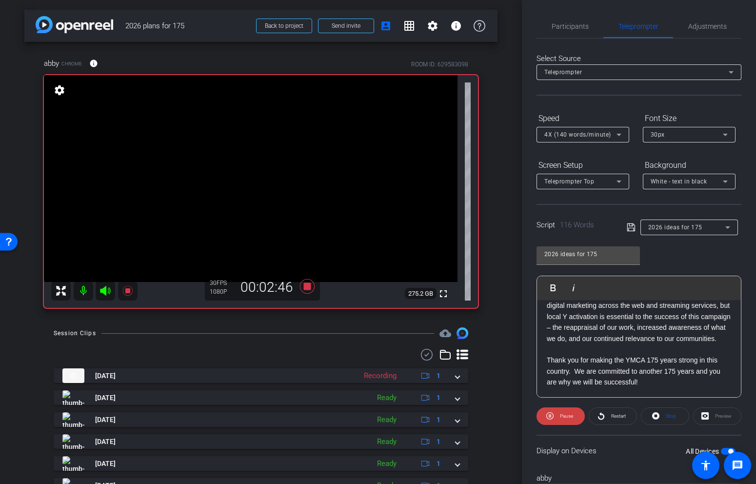
scroll to position [75, 0]
click at [577, 31] on span "Participants" at bounding box center [570, 26] width 37 height 23
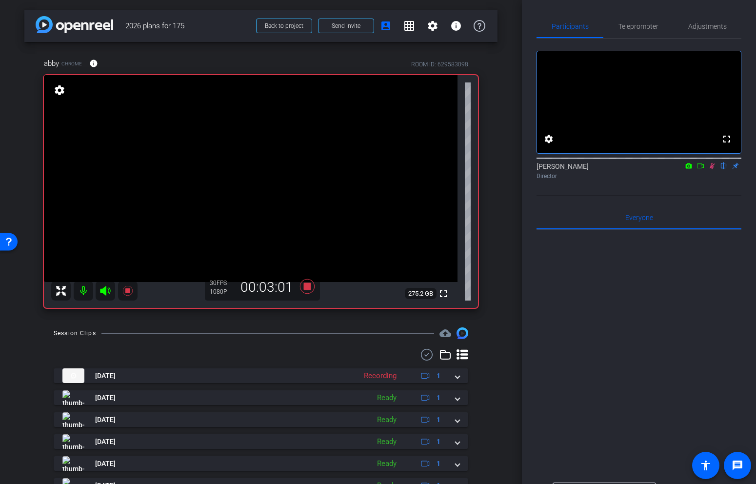
click at [709, 169] on icon at bounding box center [713, 166] width 8 height 7
click at [309, 284] on icon at bounding box center [307, 286] width 15 height 15
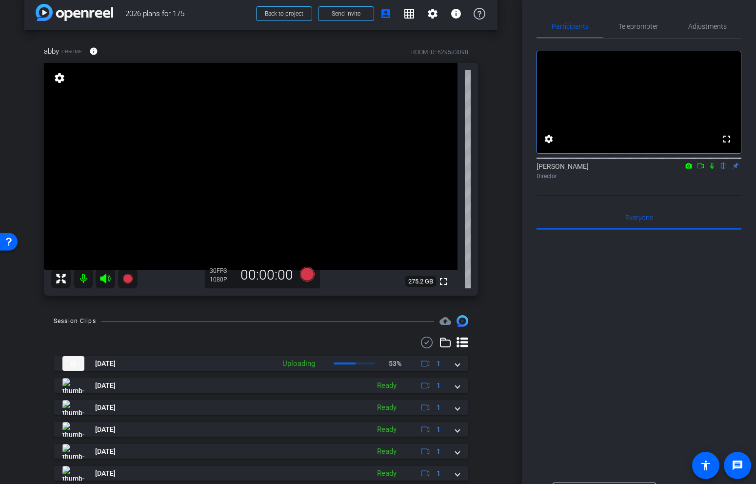
scroll to position [11, 0]
click at [294, 20] on span at bounding box center [284, 14] width 55 height 23
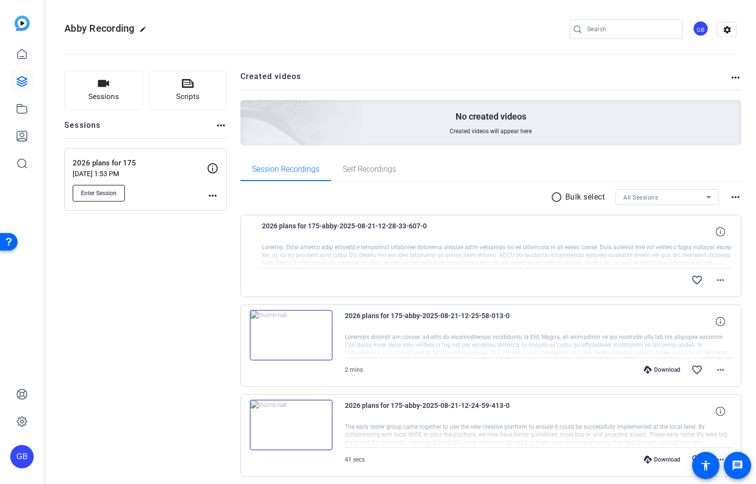
click at [109, 196] on span "Enter Session" at bounding box center [99, 193] width 36 height 8
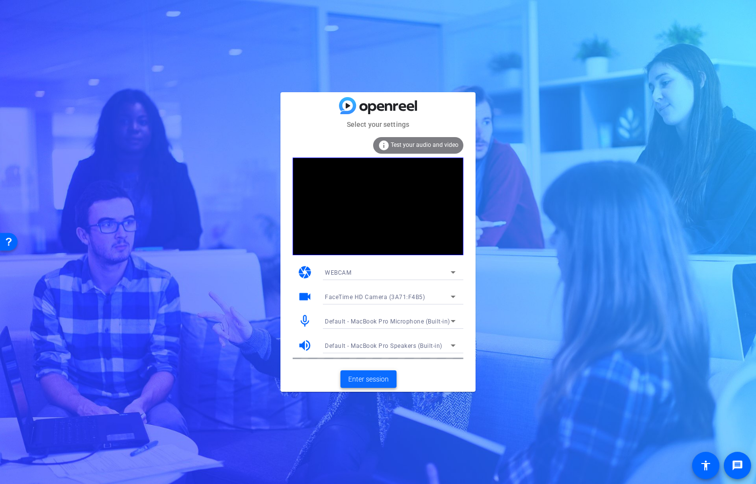
click at [379, 380] on span "Enter session" at bounding box center [368, 379] width 41 height 10
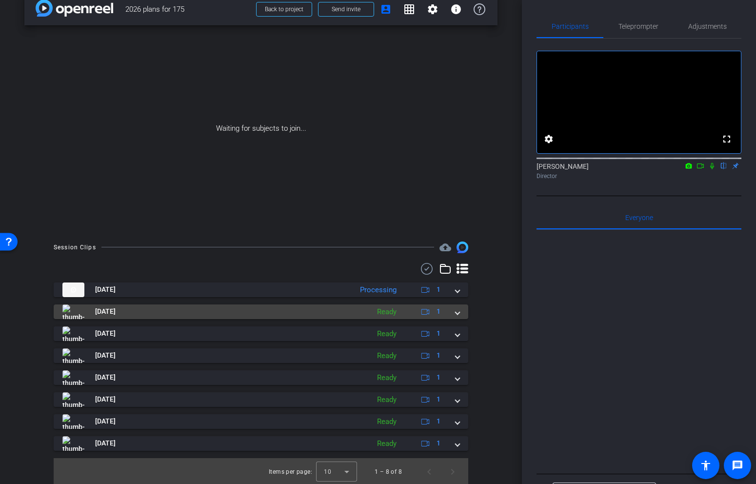
scroll to position [18, 0]
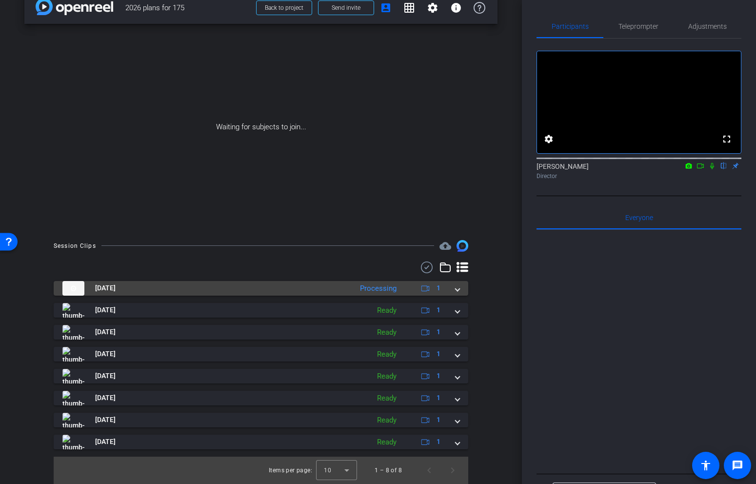
click at [461, 294] on mat-expansion-panel-header "Aug 21, 2025 Processing 1" at bounding box center [261, 288] width 415 height 15
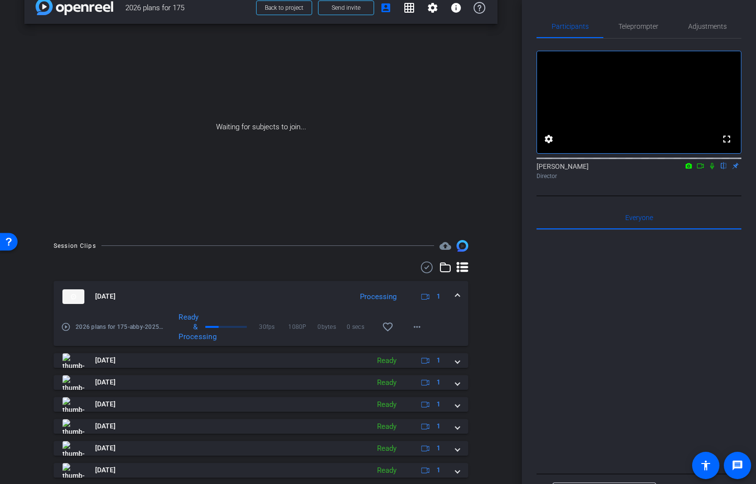
click at [703, 169] on icon at bounding box center [701, 166] width 8 height 7
click at [725, 169] on icon at bounding box center [724, 166] width 8 height 7
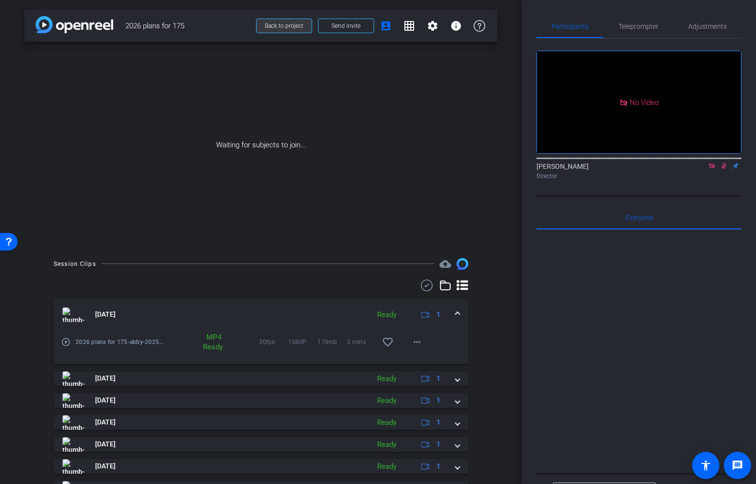
click at [301, 26] on span "Back to project" at bounding box center [284, 25] width 39 height 7
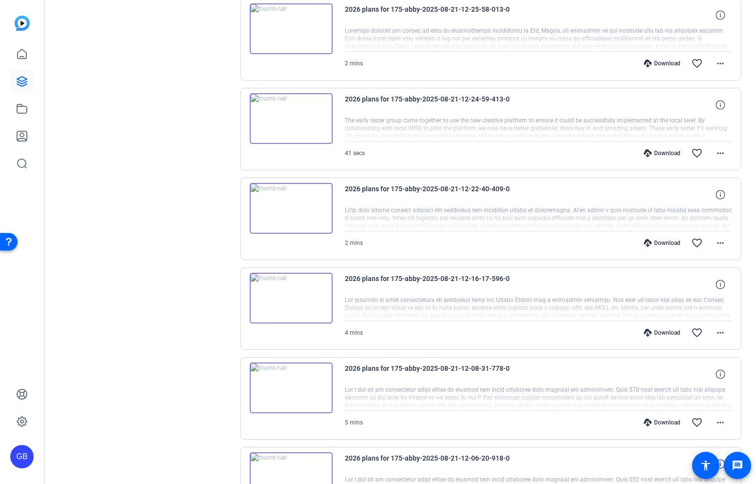
scroll to position [485, 0]
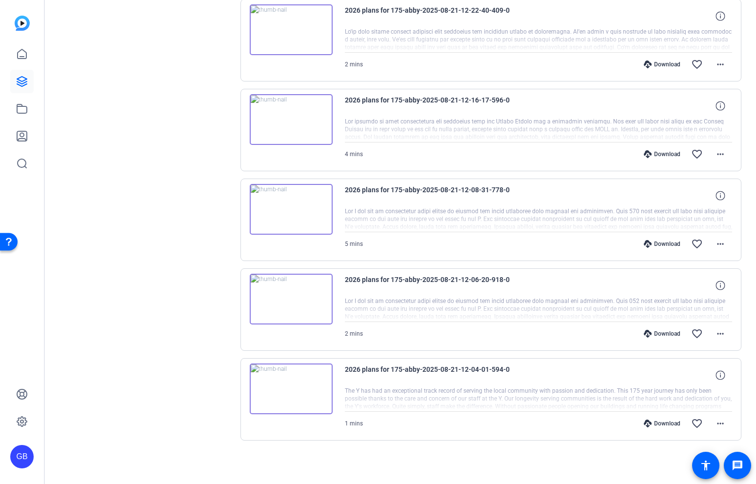
click at [398, 466] on div "radio_button_unchecked Bulk select All Sessions more_horiz 2026 plans for 175-a…" at bounding box center [492, 84] width 502 height 775
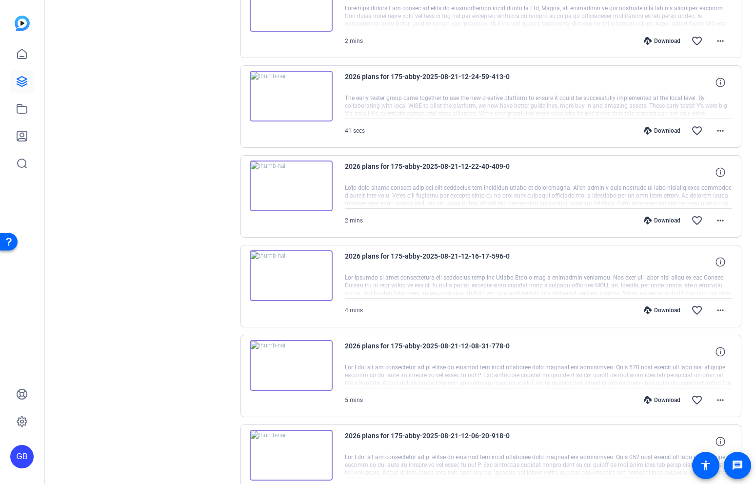
scroll to position [0, 0]
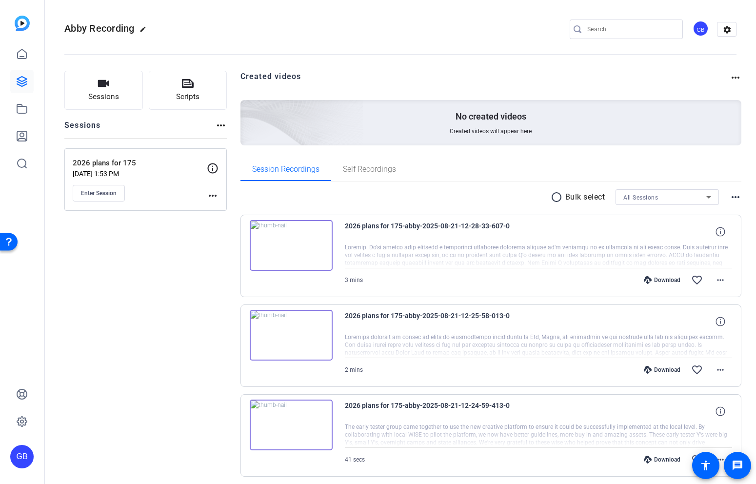
click at [557, 198] on mat-icon "radio_button_unchecked" at bounding box center [558, 197] width 15 height 12
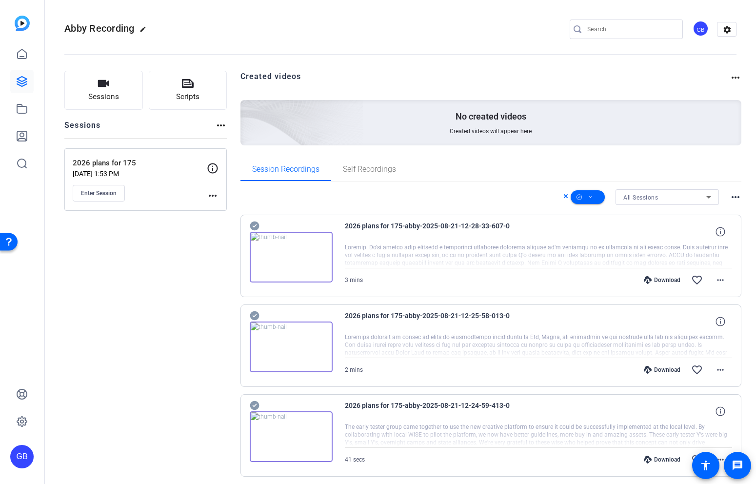
click at [256, 228] on icon at bounding box center [254, 226] width 9 height 9
click at [259, 318] on icon at bounding box center [255, 316] width 10 height 12
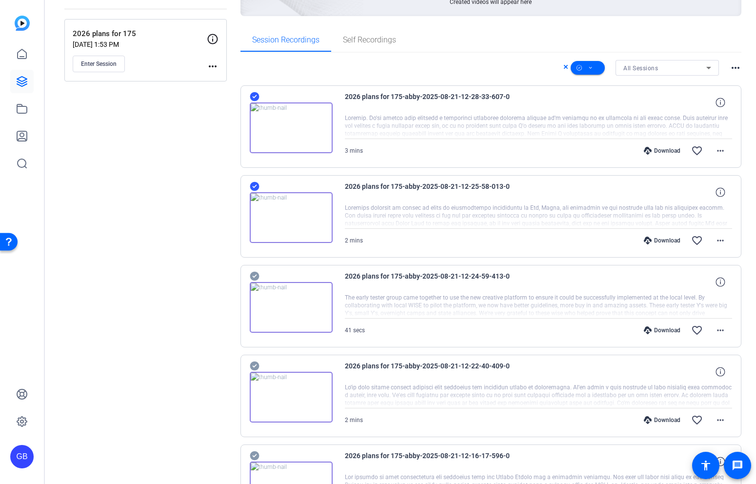
scroll to position [131, 0]
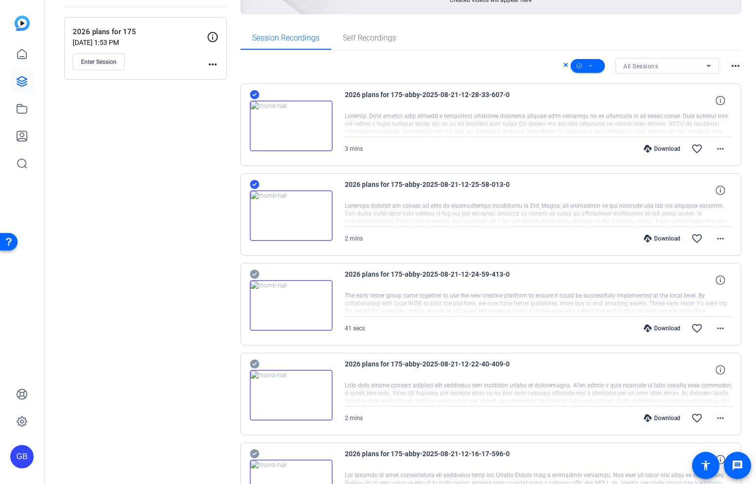
click at [252, 270] on icon at bounding box center [255, 274] width 10 height 12
click at [253, 359] on icon at bounding box center [255, 364] width 10 height 12
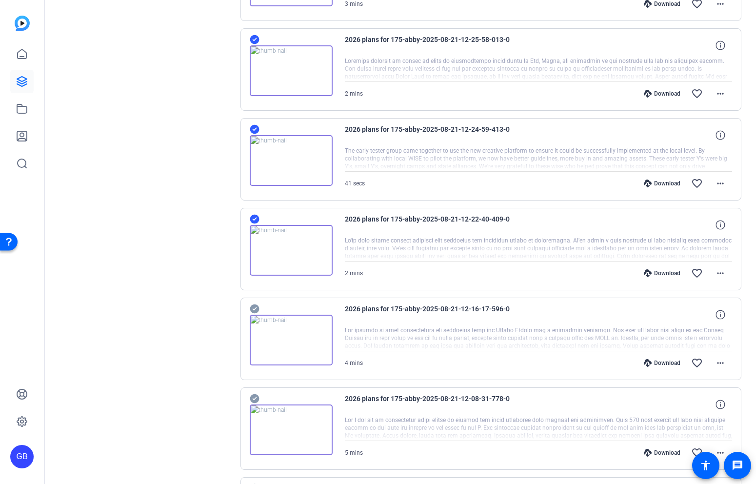
scroll to position [282, 0]
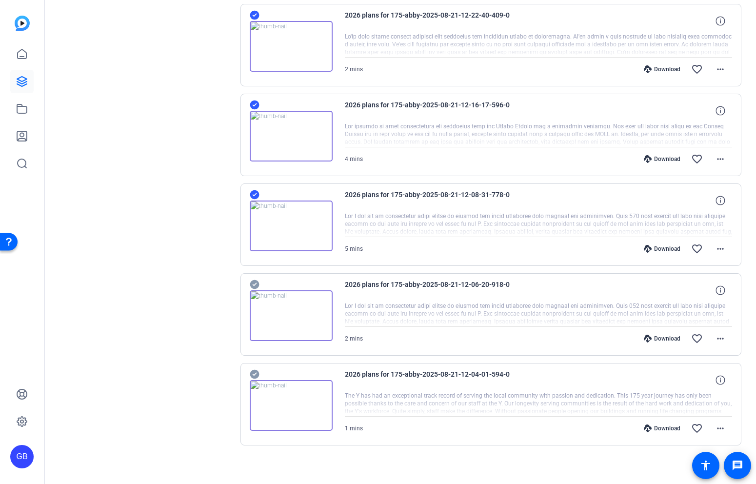
scroll to position [484, 0]
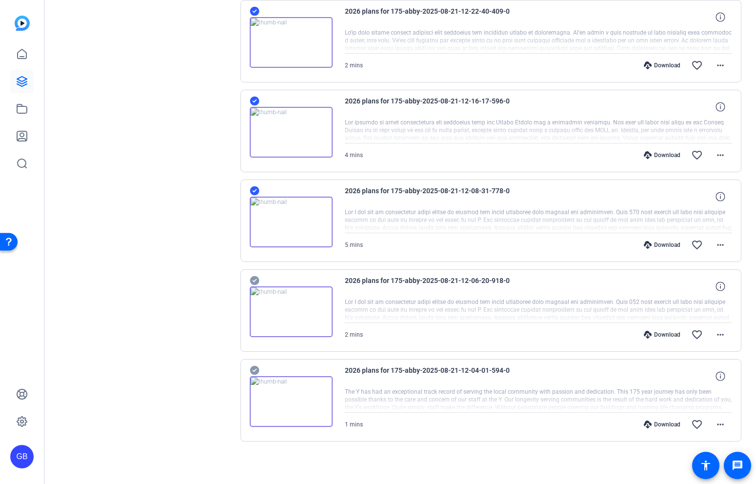
click at [258, 278] on icon at bounding box center [255, 281] width 10 height 12
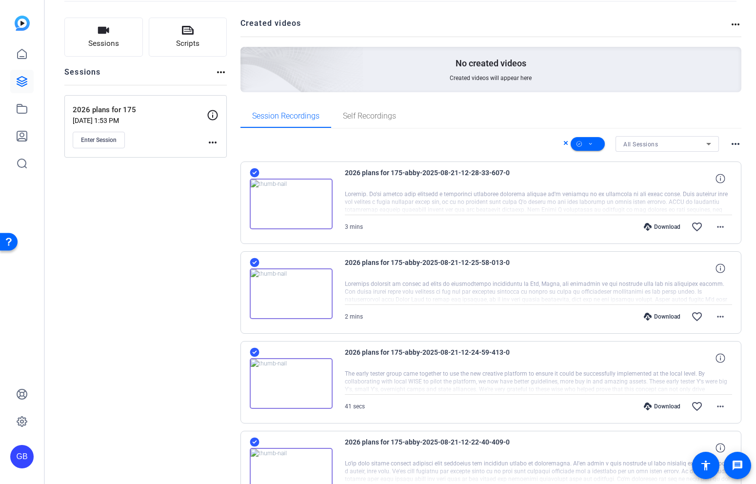
scroll to position [0, 0]
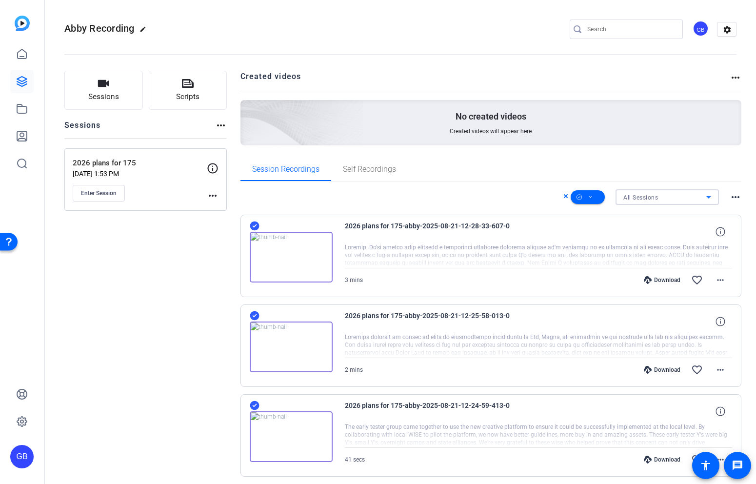
click at [685, 195] on div "All Sessions" at bounding box center [665, 197] width 83 height 12
click at [680, 160] on div at bounding box center [378, 242] width 756 height 484
click at [592, 199] on icon at bounding box center [591, 197] width 5 height 12
click at [612, 248] on span "Download MP4" at bounding box center [605, 250] width 52 height 12
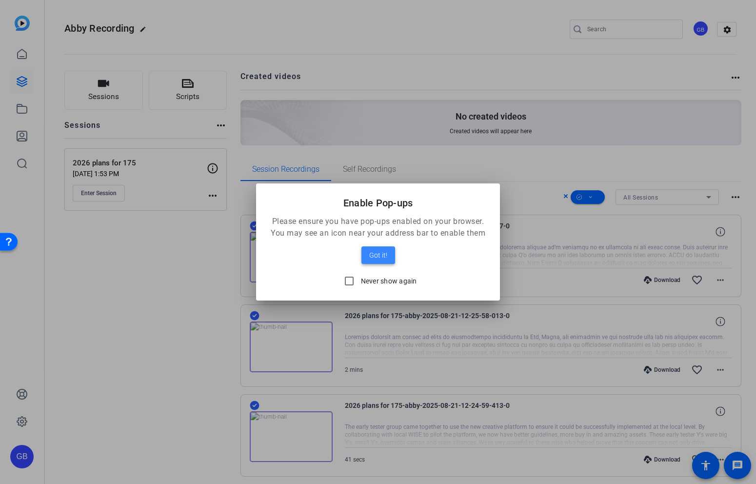
click at [376, 256] on span "Got it!" at bounding box center [378, 255] width 18 height 12
